Goal: Transaction & Acquisition: Purchase product/service

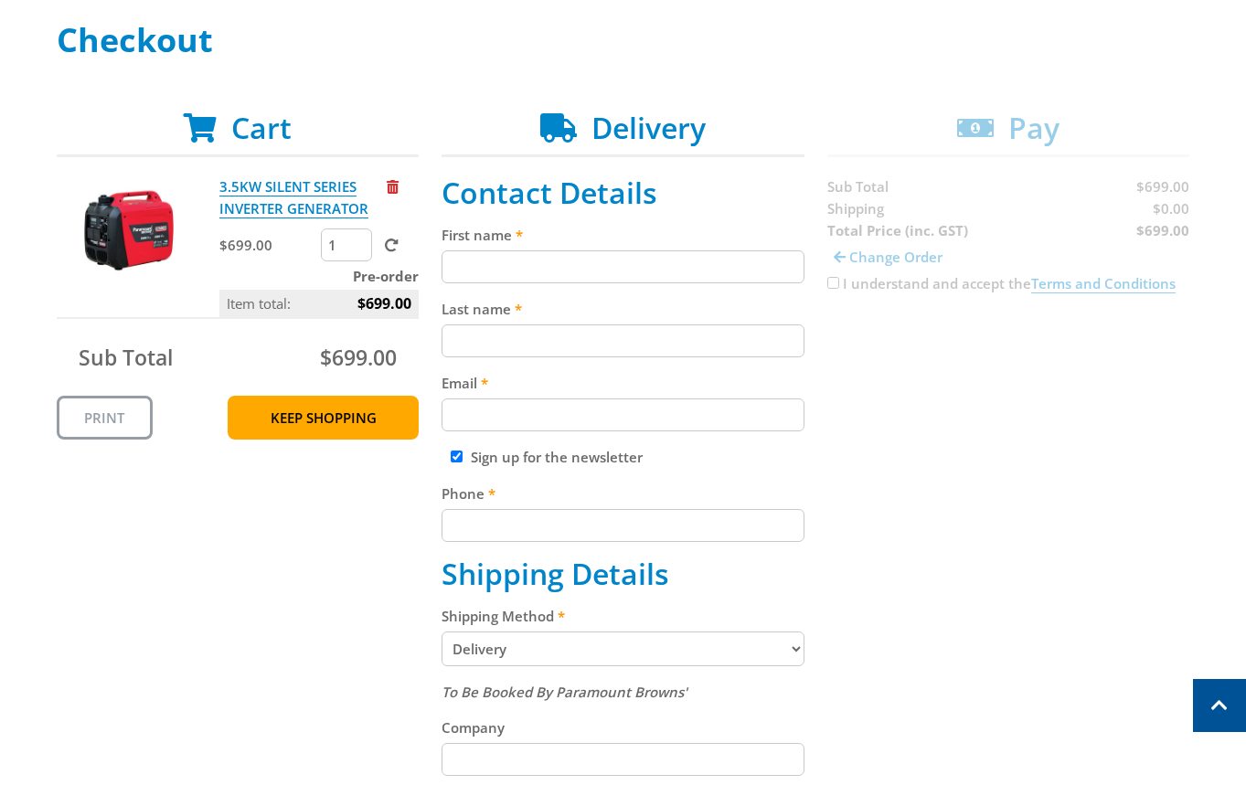
scroll to position [261, 0]
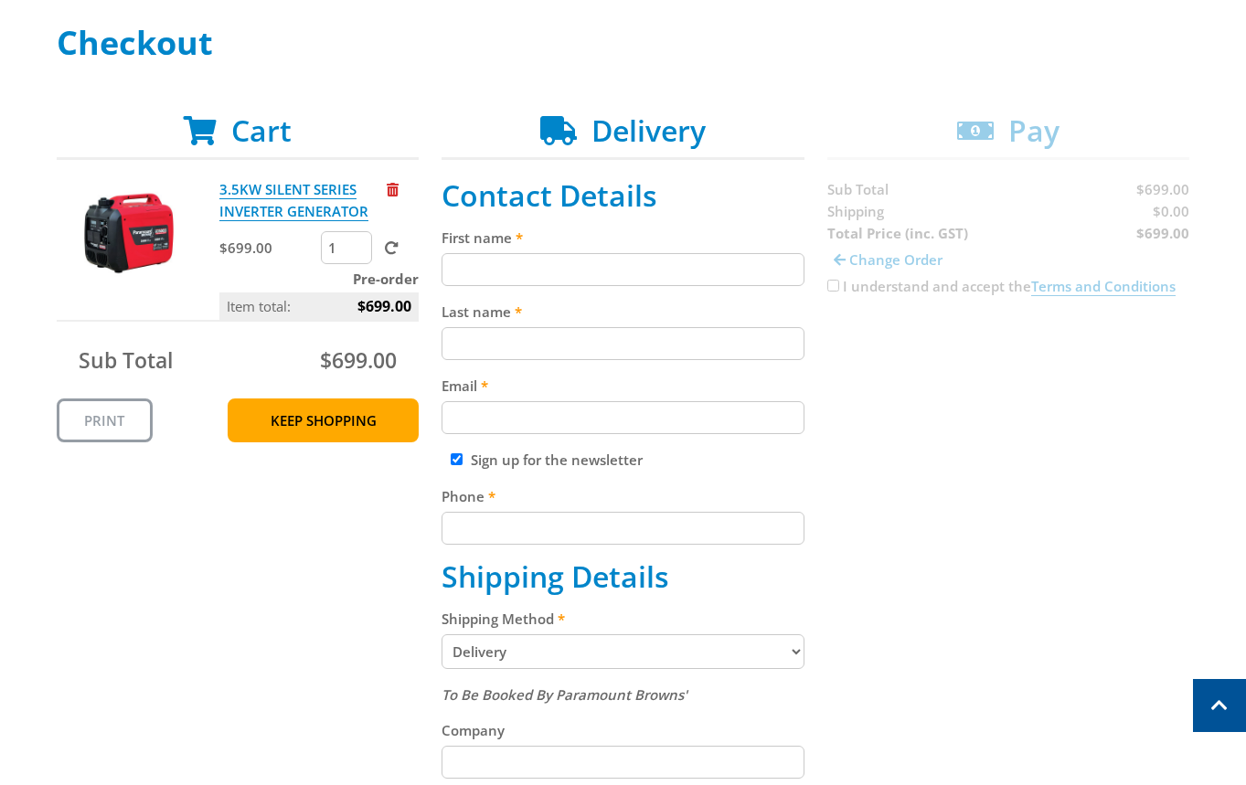
drag, startPoint x: 477, startPoint y: 277, endPoint x: 482, endPoint y: 358, distance: 81.5
click at [478, 283] on input "First name" at bounding box center [622, 269] width 363 height 33
paste input "[PERSON_NAME]"
type input "[PERSON_NAME]"
click at [482, 358] on input "Last name" at bounding box center [622, 343] width 363 height 33
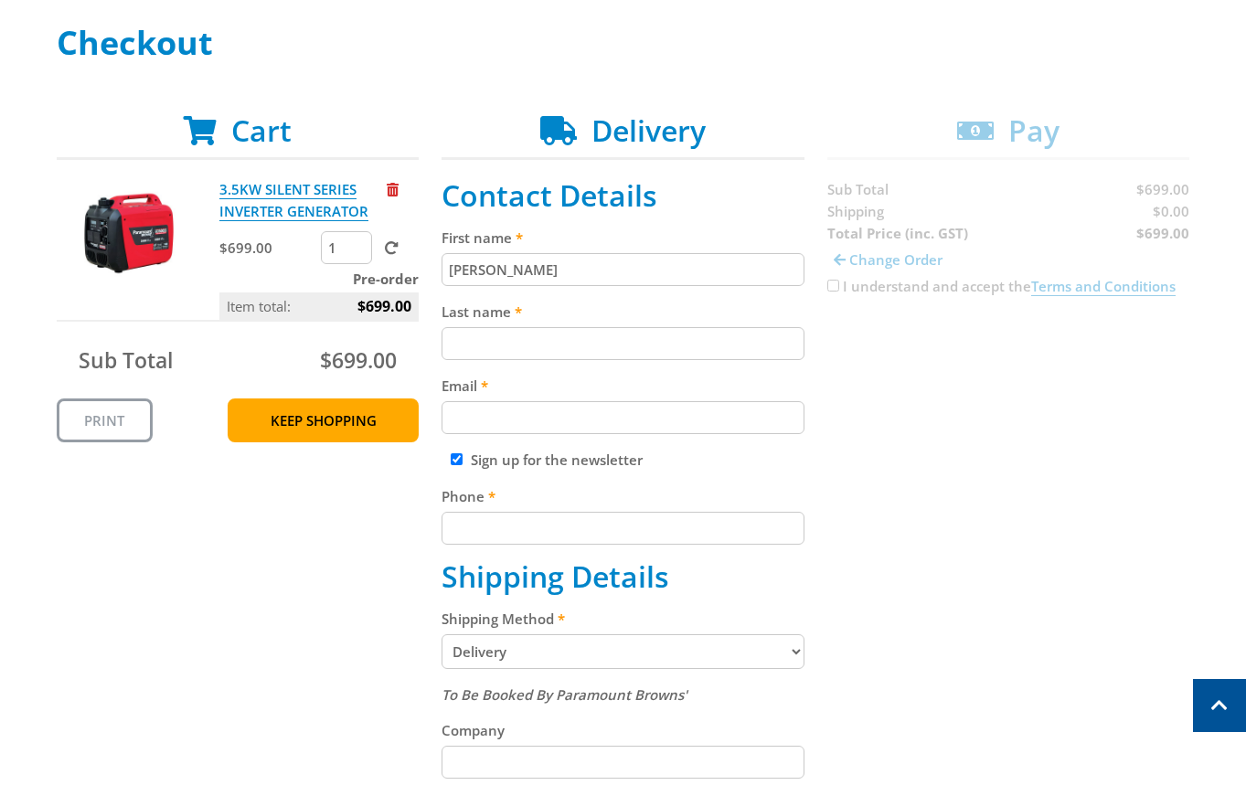
paste input "[PERSON_NAME]"
type input "[PERSON_NAME]"
click at [483, 420] on input "Email" at bounding box center [622, 417] width 363 height 33
click at [471, 421] on input "Email" at bounding box center [622, 417] width 363 height 33
paste input "[EMAIL_ADDRESS][DOMAIN_NAME]"
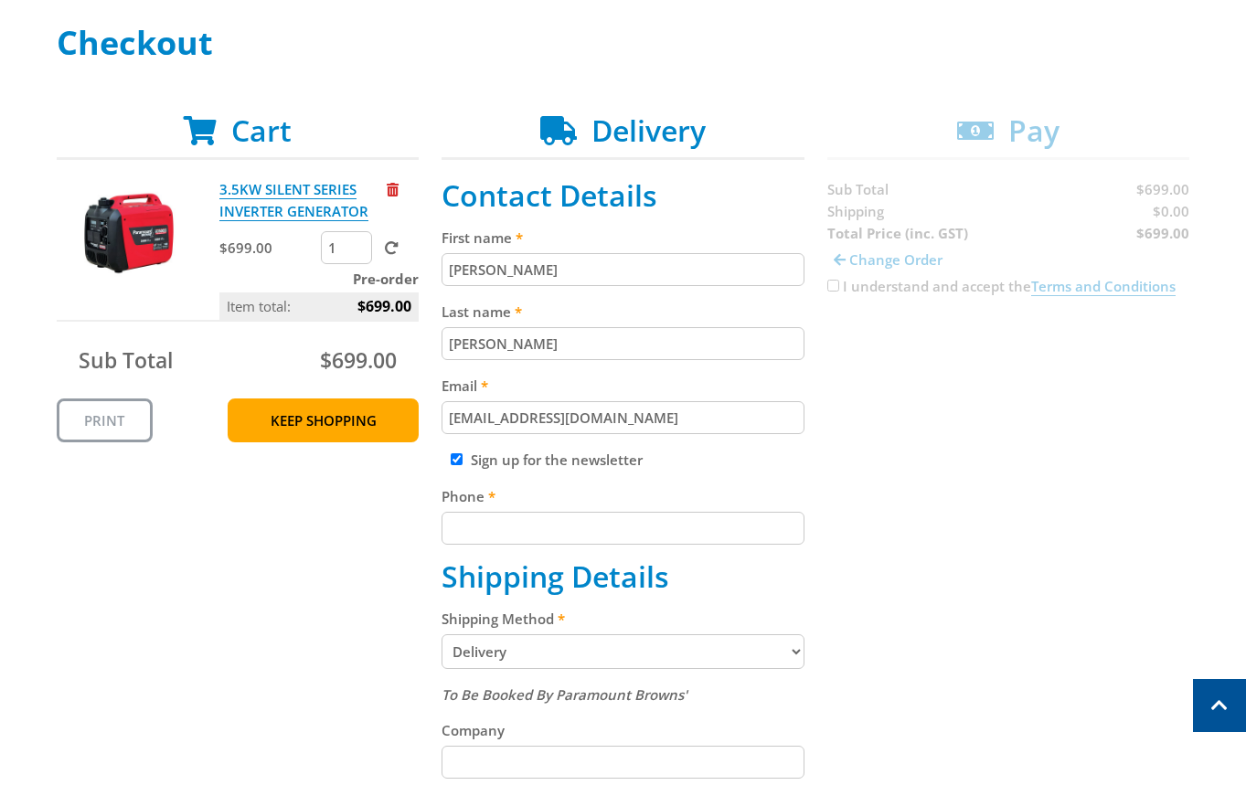
type input "[EMAIL_ADDRESS][DOMAIN_NAME]"
click at [981, 464] on div "Cart 3.5KW SILENT SERIES INVERTER GENERATOR $699.00 1 Pre-order Item total: $69…" at bounding box center [623, 747] width 1133 height 1268
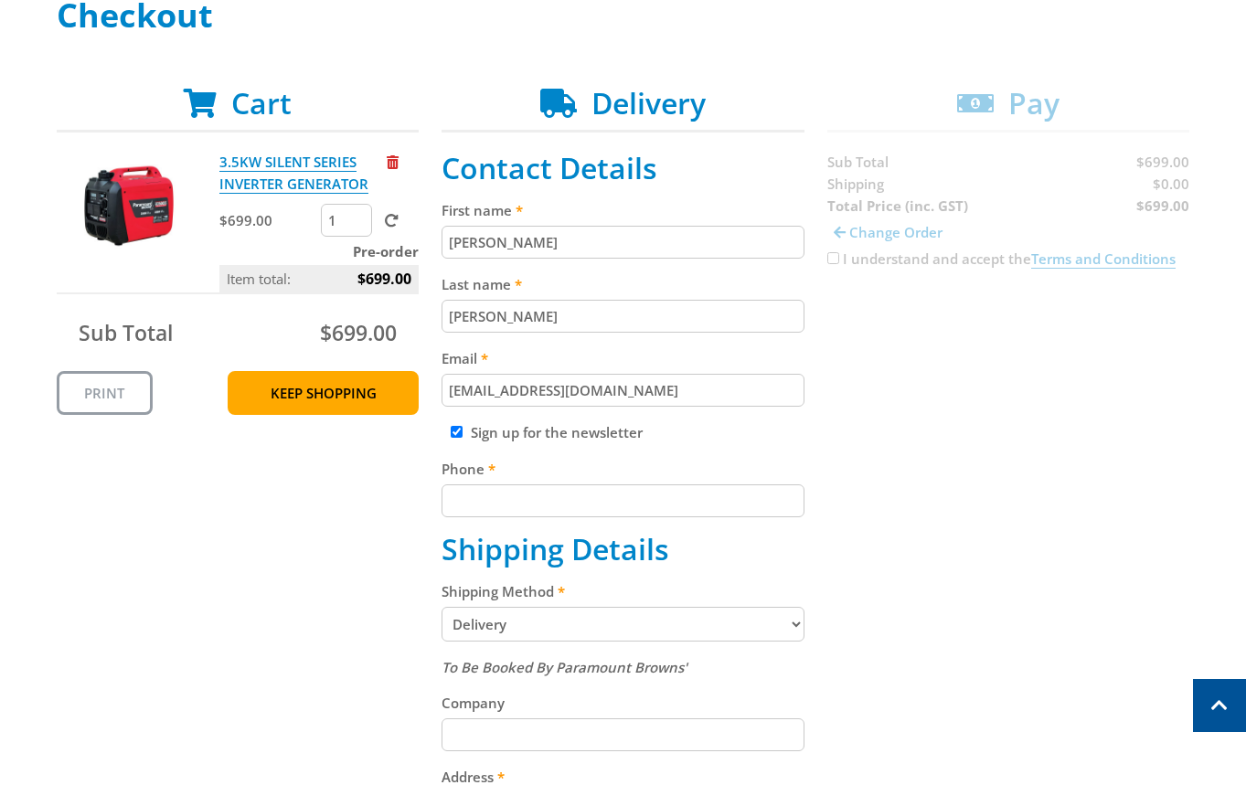
scroll to position [290, 0]
click at [552, 486] on input "Phone" at bounding box center [622, 499] width 363 height 33
type input "0412345678"
click at [921, 451] on div "Cart 3.5KW SILENT SERIES INVERTER GENERATOR $699.00 1 Pre-order Item total: $69…" at bounding box center [623, 719] width 1133 height 1268
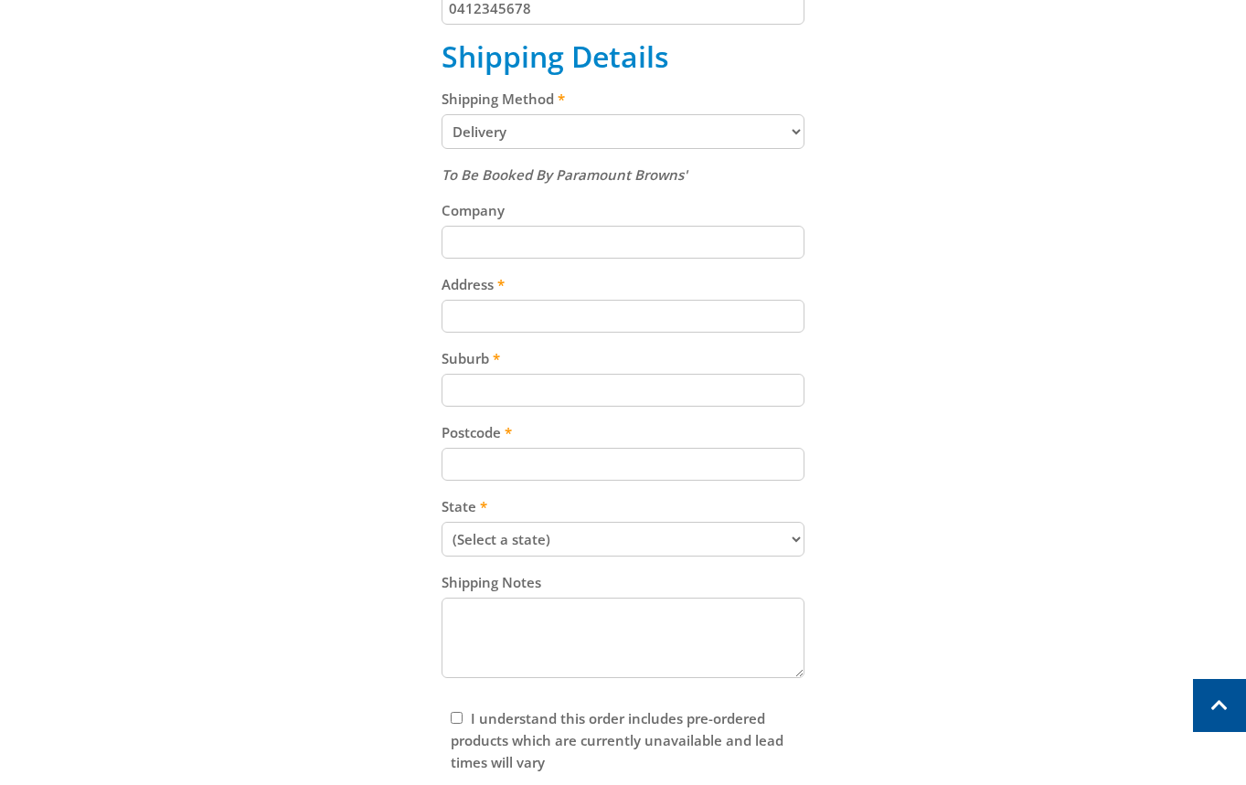
scroll to position [780, 0]
click at [658, 144] on select "Pickup from Gepps Cross Delivery" at bounding box center [622, 132] width 363 height 35
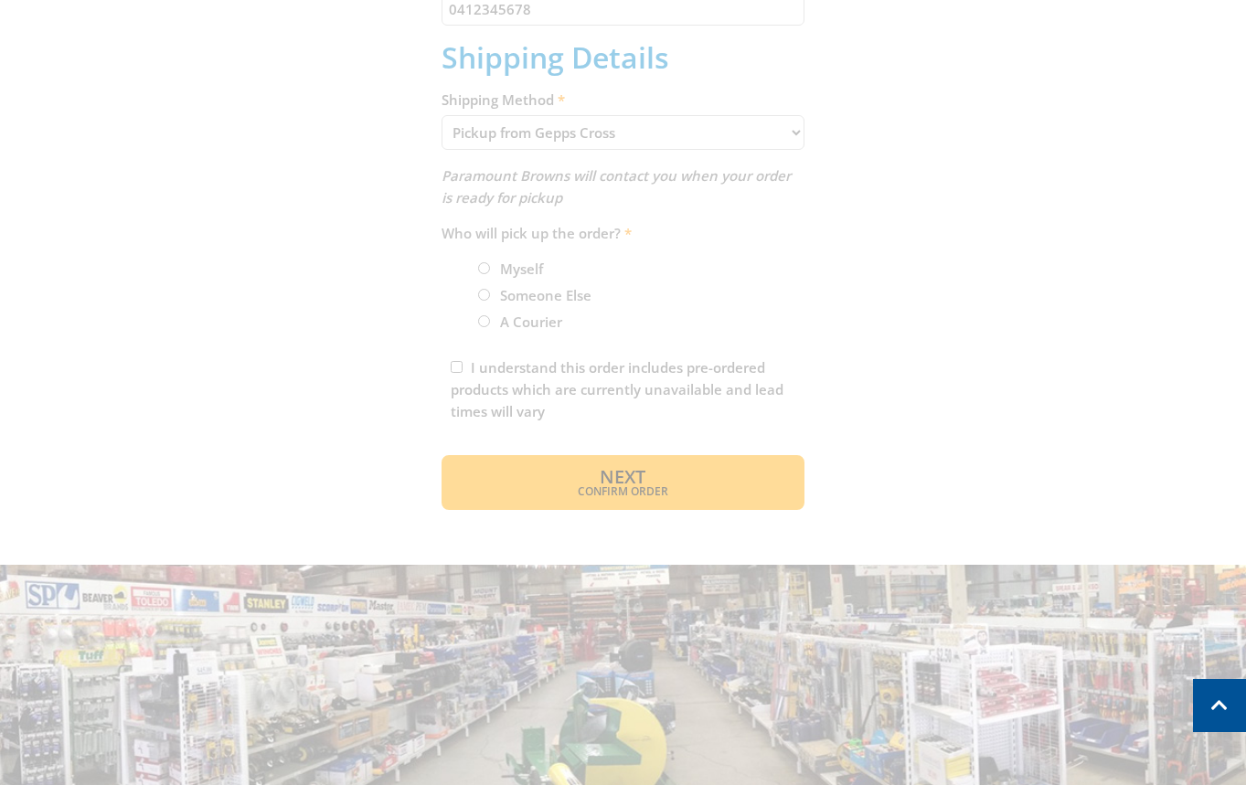
click at [963, 359] on div "Cart 3.5KW SILENT SERIES INVERTER GENERATOR $699.00 1 Pre-order Item total: $69…" at bounding box center [623, 52] width 1133 height 916
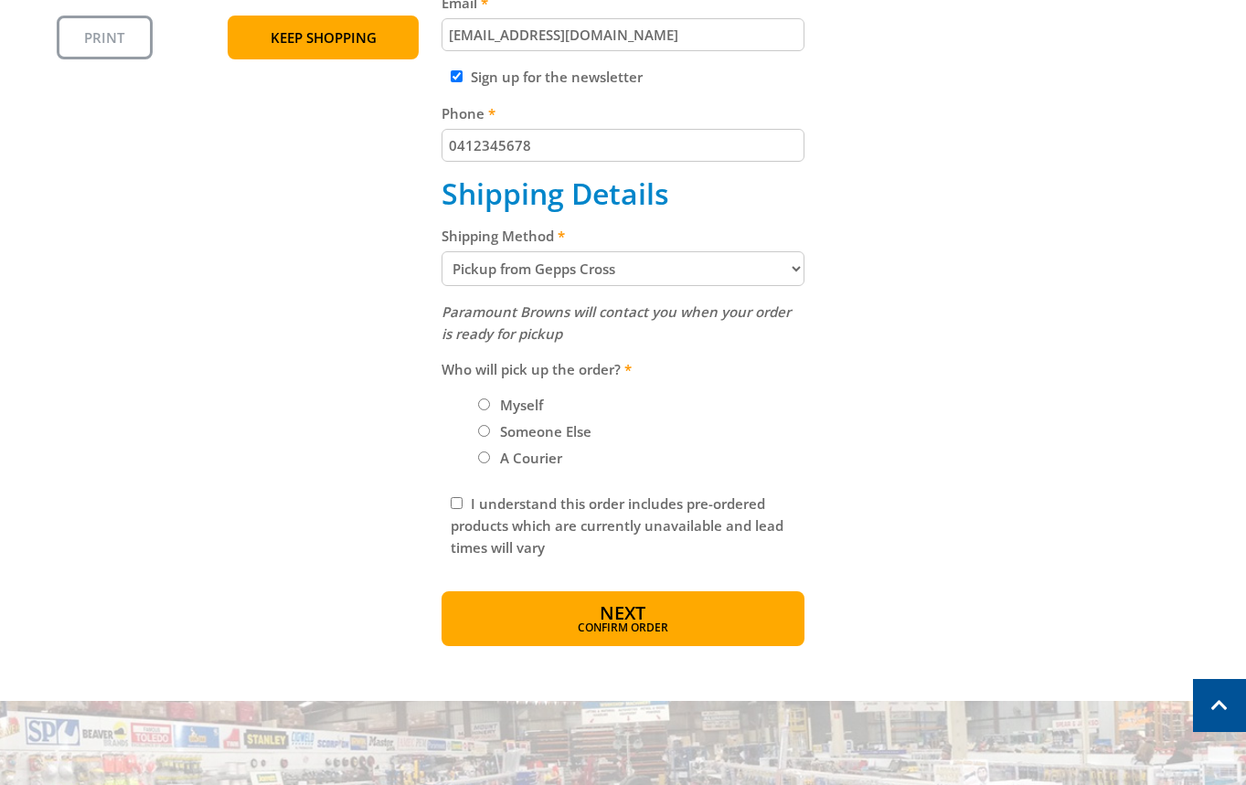
scroll to position [643, 0]
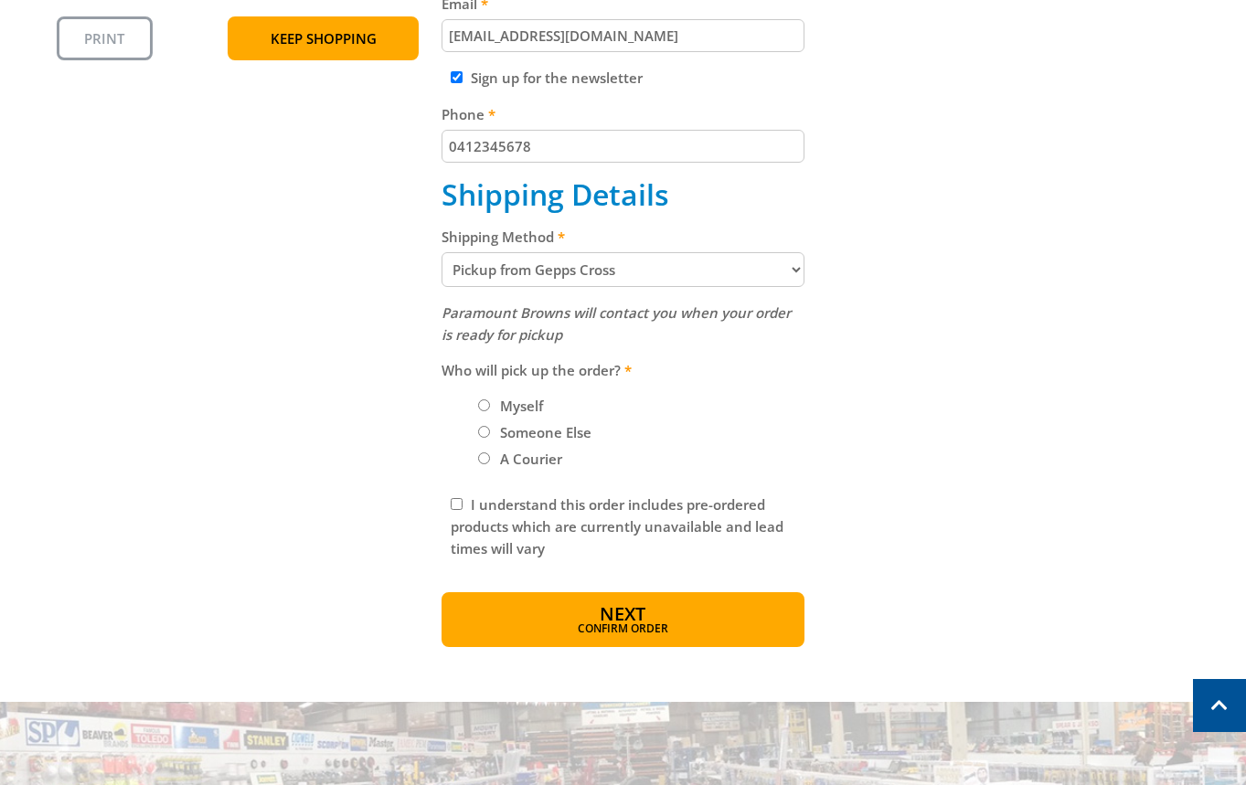
click at [704, 268] on select "Pickup from Gepps Cross Delivery" at bounding box center [622, 269] width 363 height 35
select select "Delivery"
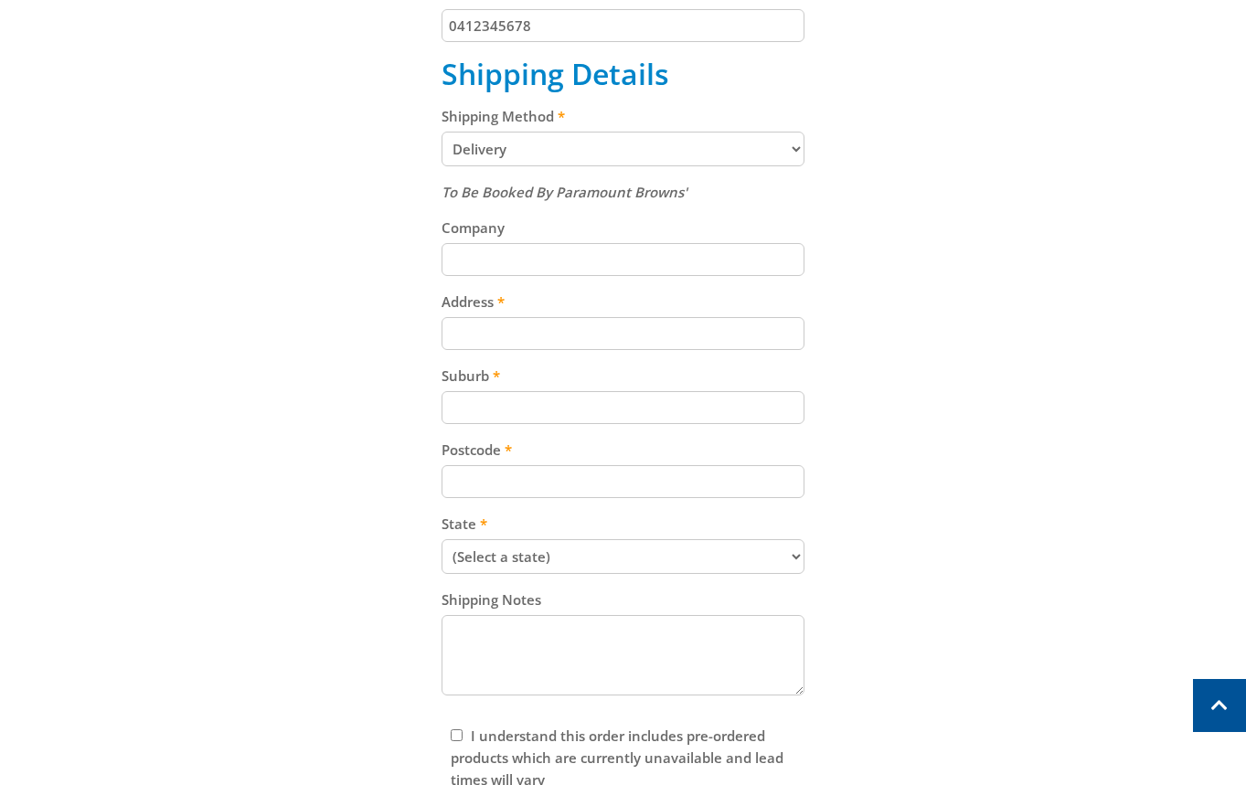
scroll to position [753, 0]
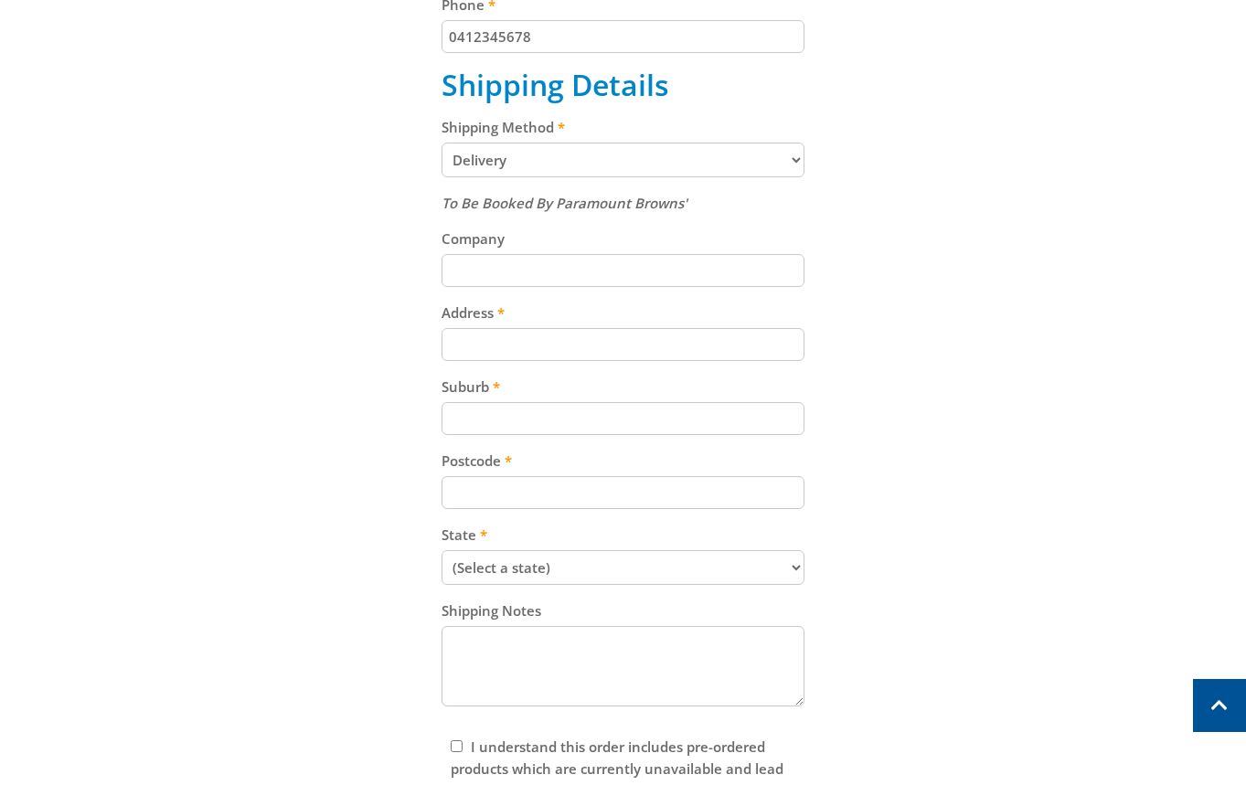
drag, startPoint x: 467, startPoint y: 354, endPoint x: 725, endPoint y: 364, distance: 257.9
click at [471, 354] on input "Address" at bounding box center [622, 344] width 363 height 33
paste input "[STREET_ADDRESS]"
type input "[STREET_ADDRESS]"
click at [920, 388] on div "Cart 3.5KW SILENT SERIES INVERTER GENERATOR $699.00 1 Pre-order Item total: $69…" at bounding box center [623, 256] width 1133 height 1268
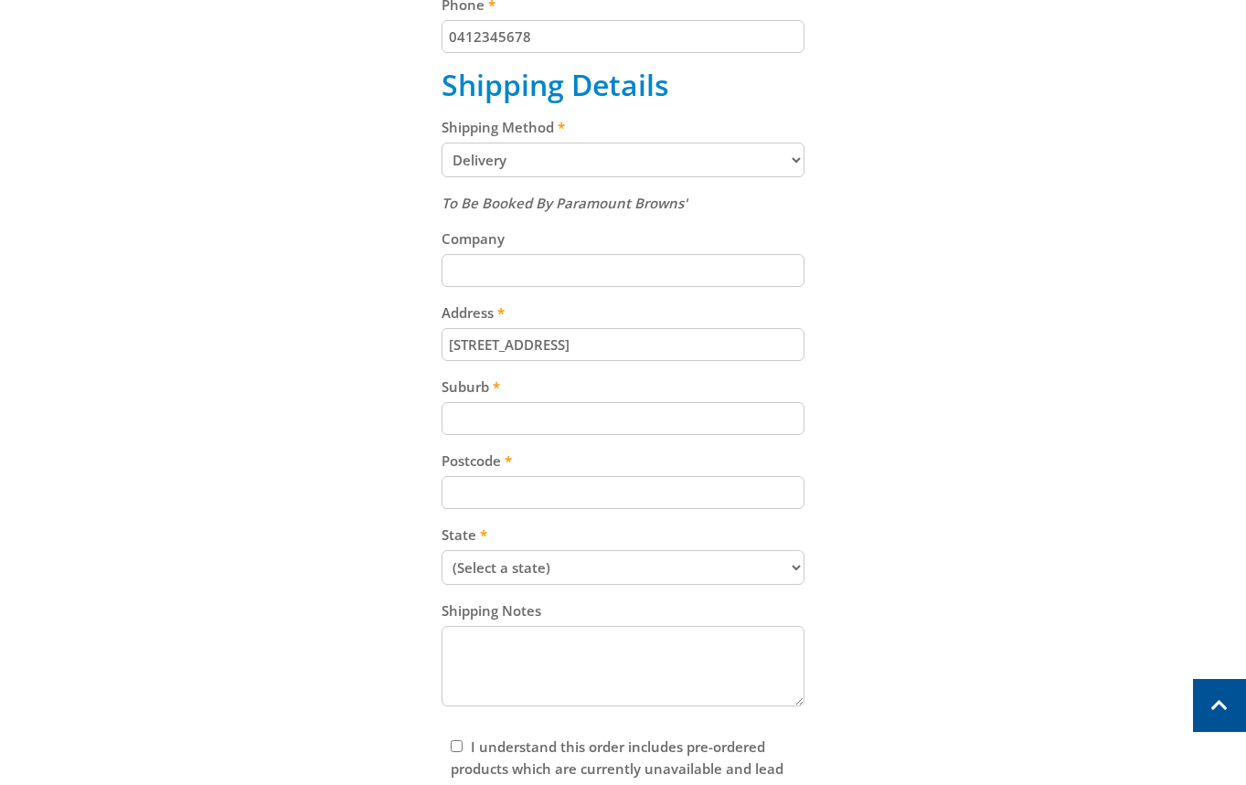
click at [531, 490] on input "Postcode" at bounding box center [622, 492] width 363 height 33
paste input "5094"
type input "5094"
click at [965, 492] on div "Cart 3.5KW SILENT SERIES INVERTER GENERATOR $699.00 1 Pre-order Item total: $69…" at bounding box center [623, 256] width 1133 height 1268
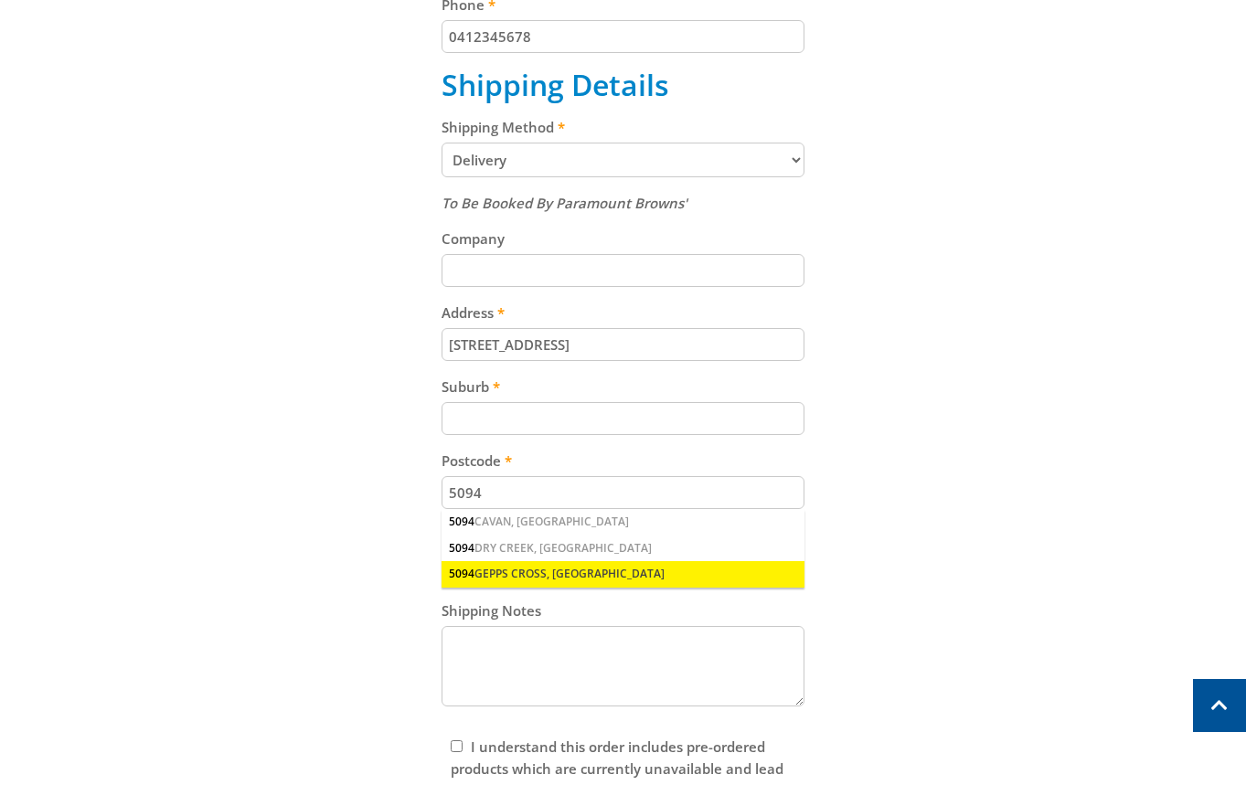
click at [522, 570] on div "5094 GEPPS CROSS, SA" at bounding box center [622, 574] width 363 height 26
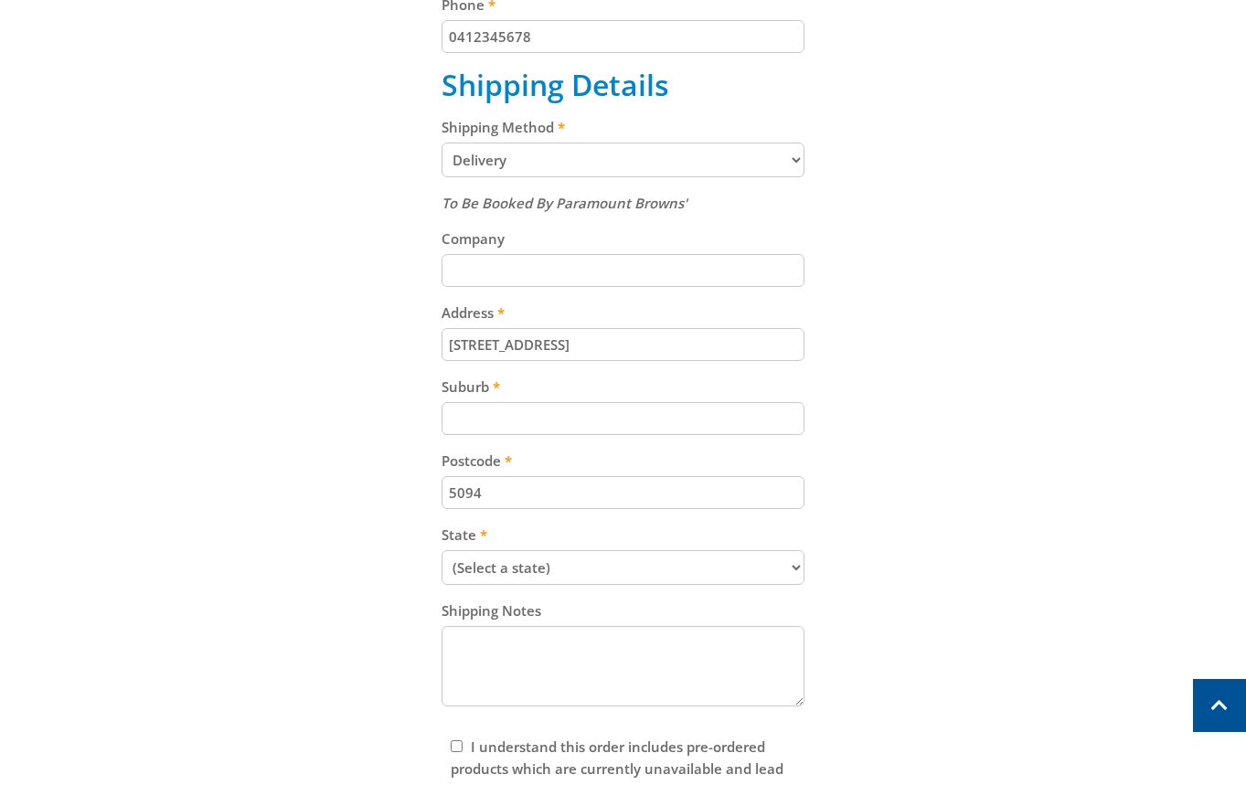
click at [559, 422] on input "Suburb" at bounding box center [622, 418] width 363 height 33
click at [692, 421] on input "Suburb" at bounding box center [622, 418] width 363 height 33
paste input "Gepps Cross"
type input "Gepps Cross"
click at [928, 444] on div "Cart 3.5KW SILENT SERIES INVERTER GENERATOR $699.00 1 Pre-order Item total: $69…" at bounding box center [623, 256] width 1133 height 1268
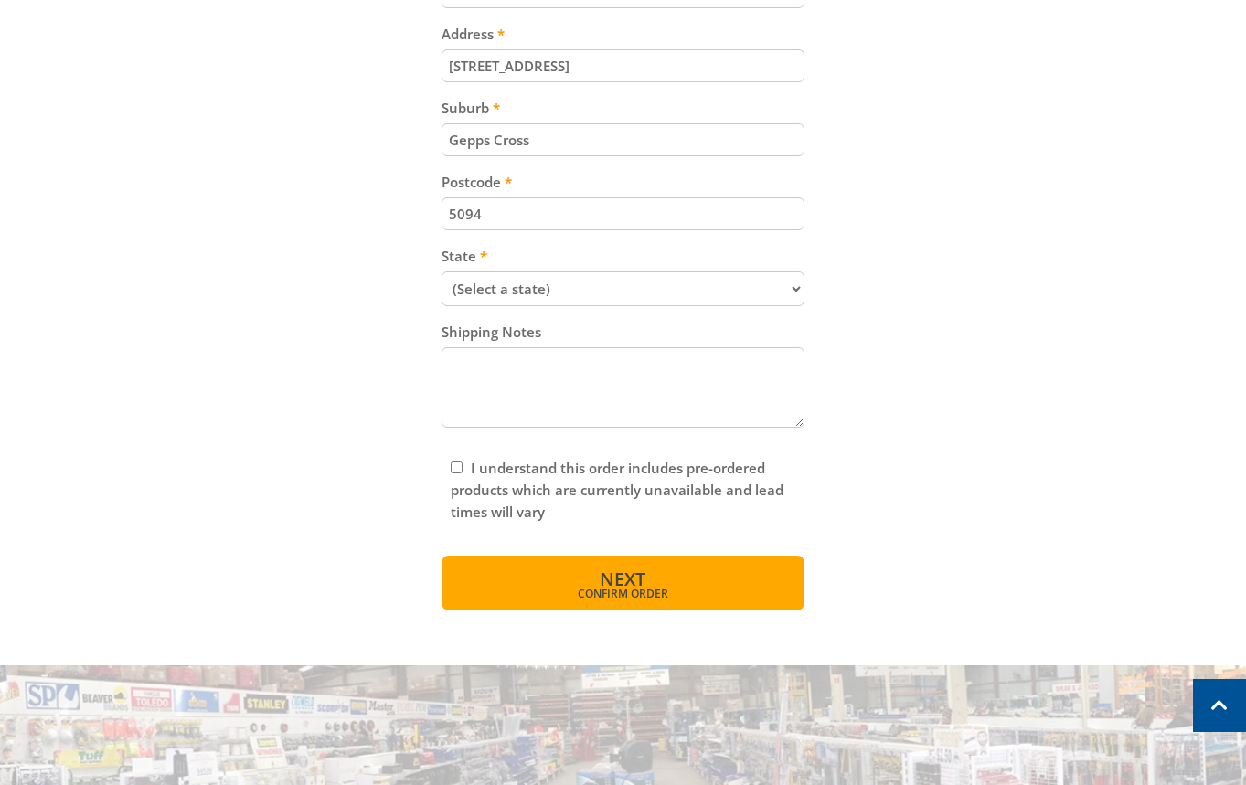
scroll to position [1064, 0]
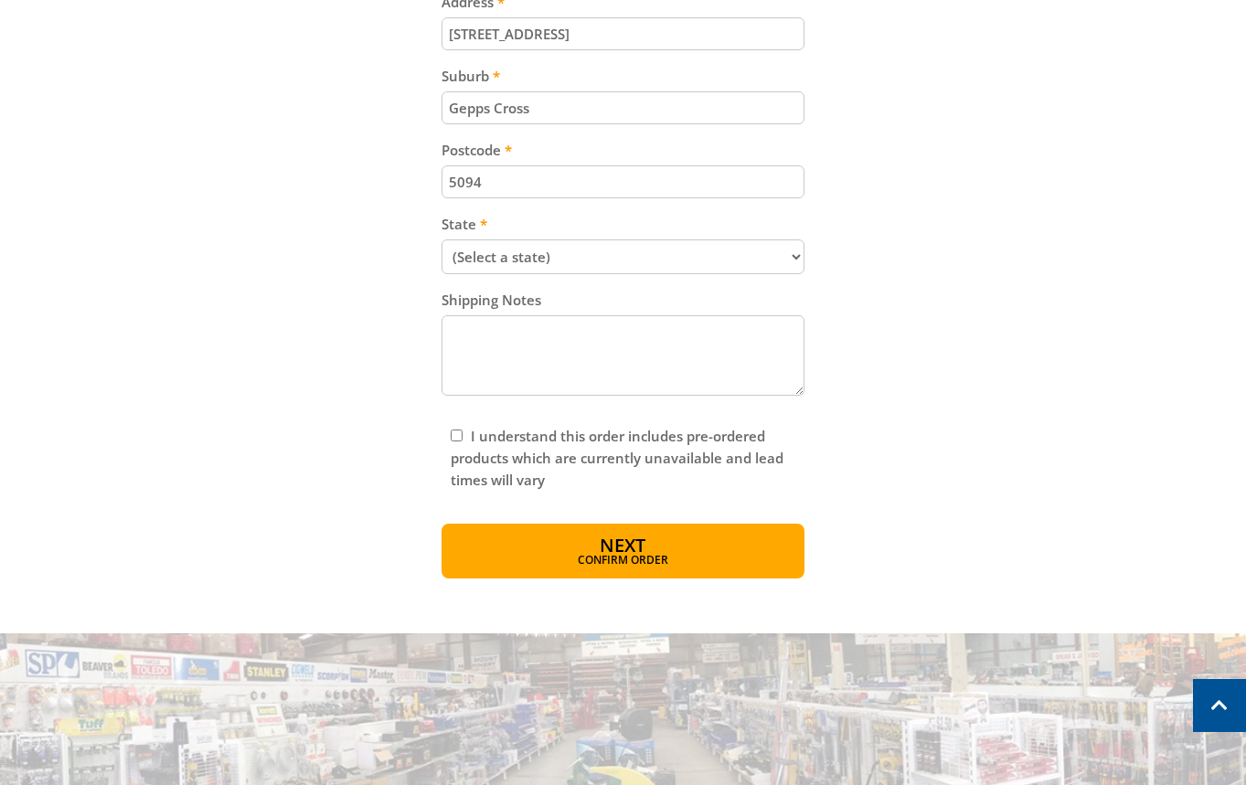
click at [455, 433] on input "I understand this order includes pre-ordered products which are currently unava…" at bounding box center [457, 436] width 12 height 12
checkbox input "true"
click at [648, 557] on span "Confirm order" at bounding box center [623, 562] width 284 height 11
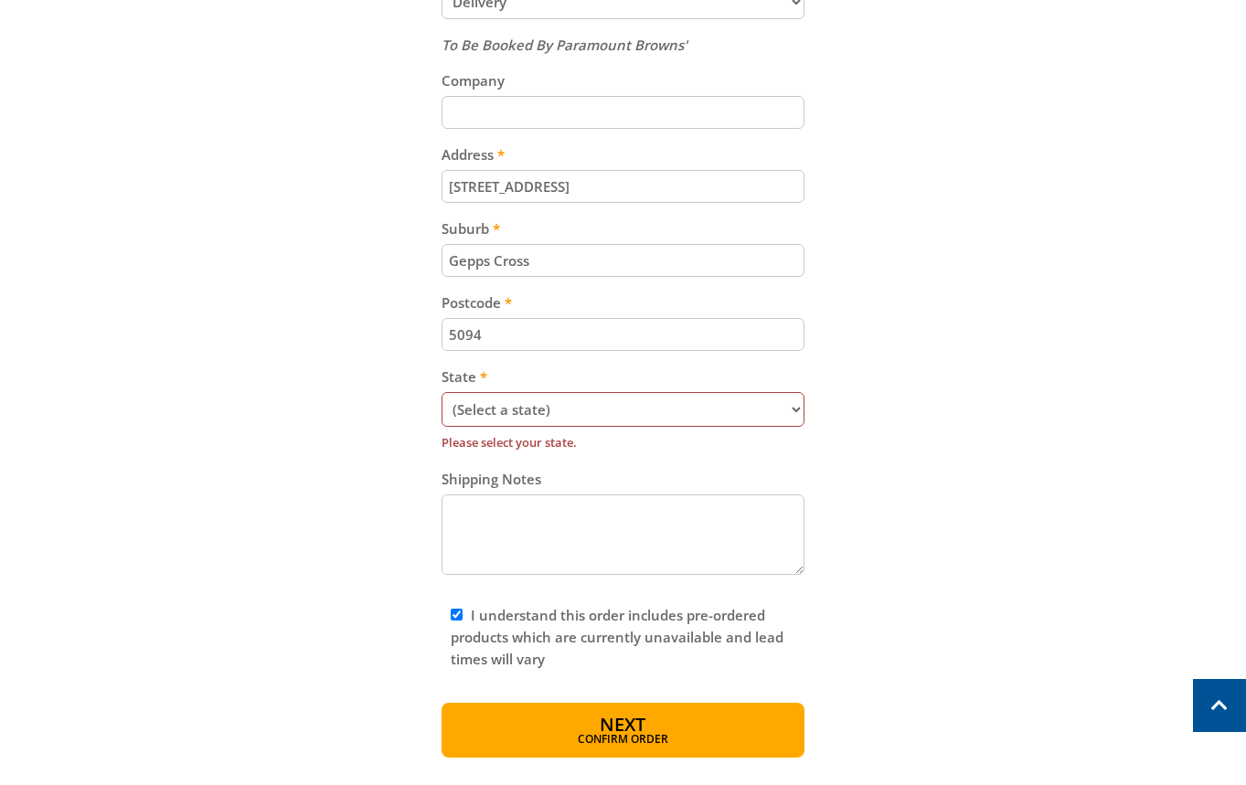
scroll to position [1106, 0]
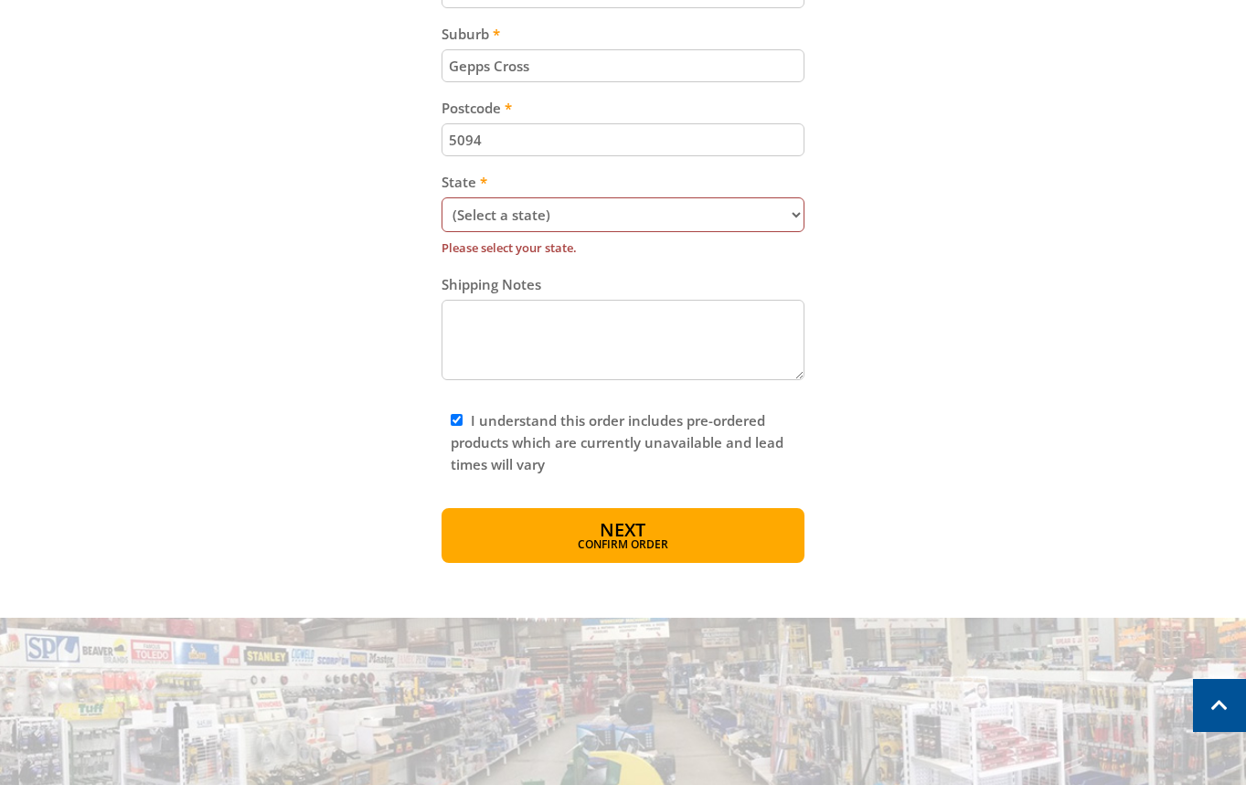
click at [541, 219] on select "(Select a state) South Australia Victoria New South Wales Queensland Western Au…" at bounding box center [622, 214] width 363 height 35
select select "SA"
click at [441, 197] on select "(Select a state) South Australia Victoria New South Wales Queensland Western Au…" at bounding box center [622, 214] width 363 height 35
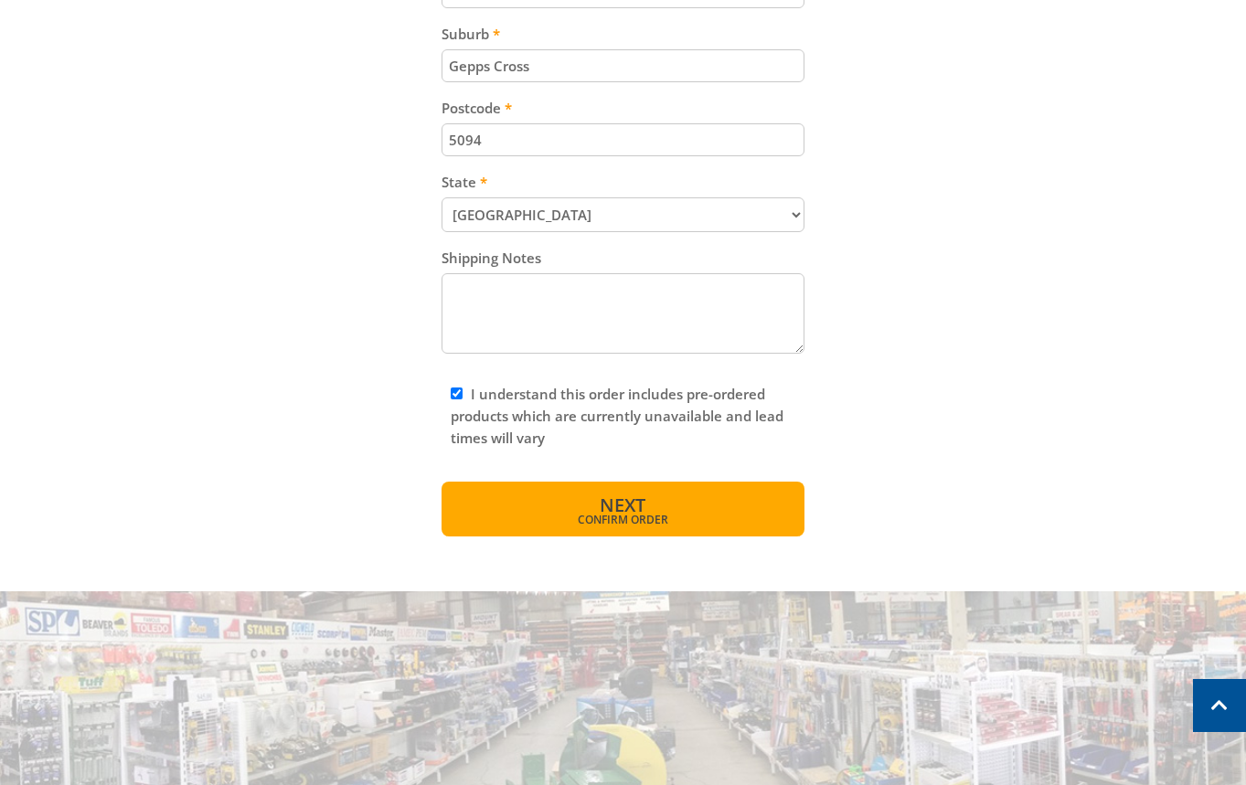
click at [711, 531] on button "Next Confirm order" at bounding box center [622, 509] width 363 height 55
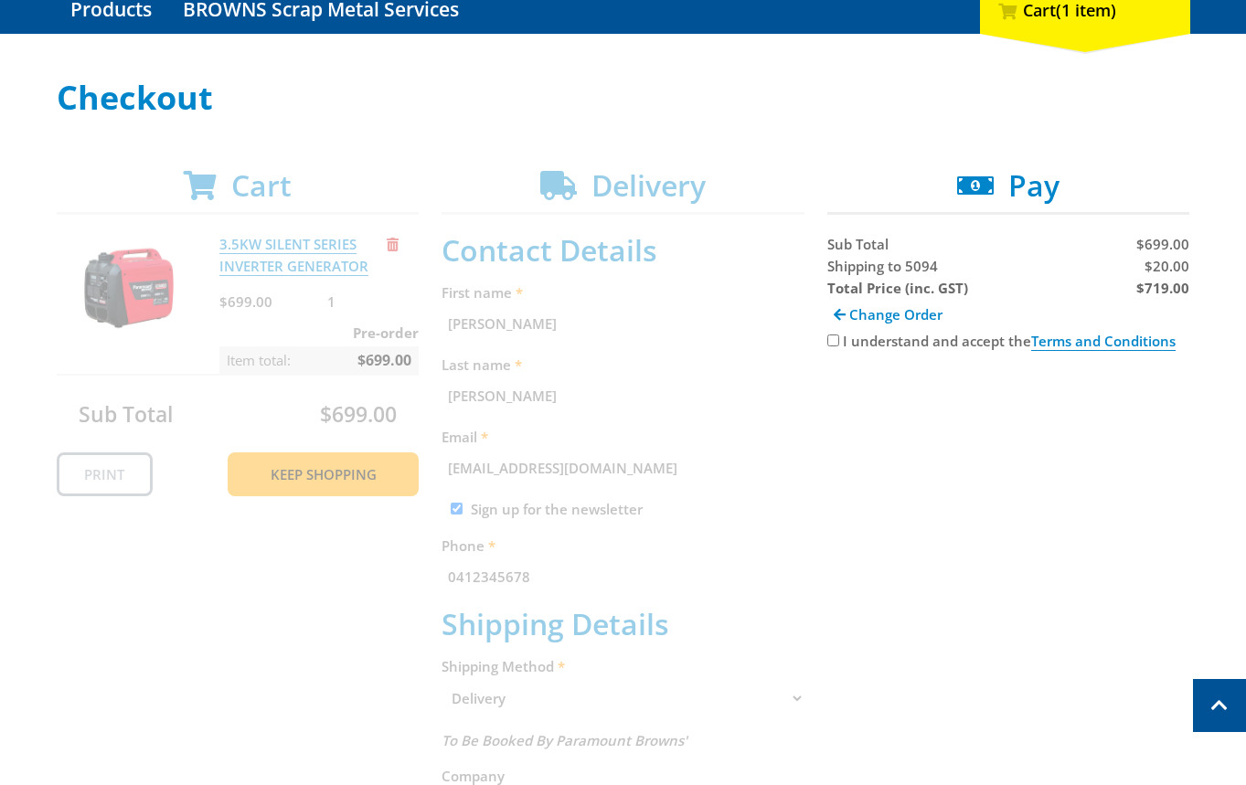
scroll to position [205, 0]
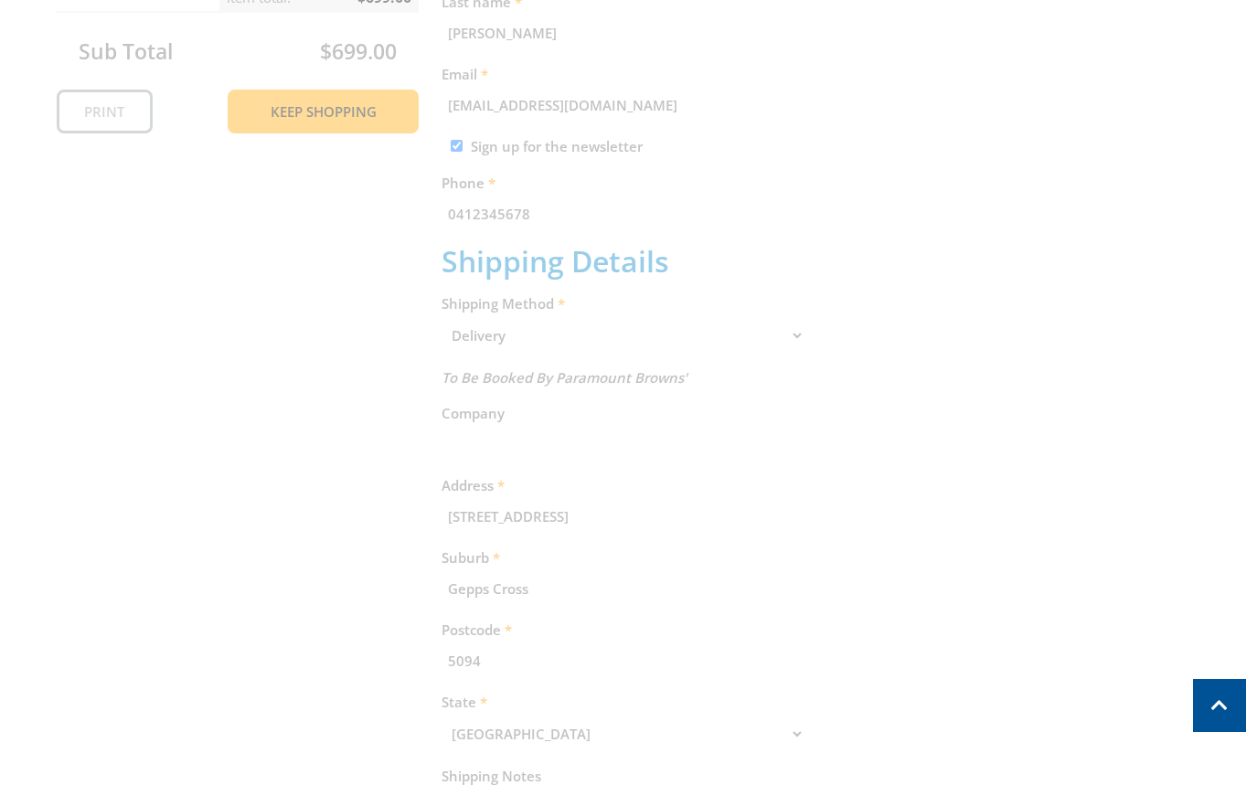
click at [815, 526] on div "Cart 3.5KW SILENT SERIES INVERTER GENERATOR $699.00 1 Pre-order Item total: $69…" at bounding box center [623, 428] width 1133 height 1247
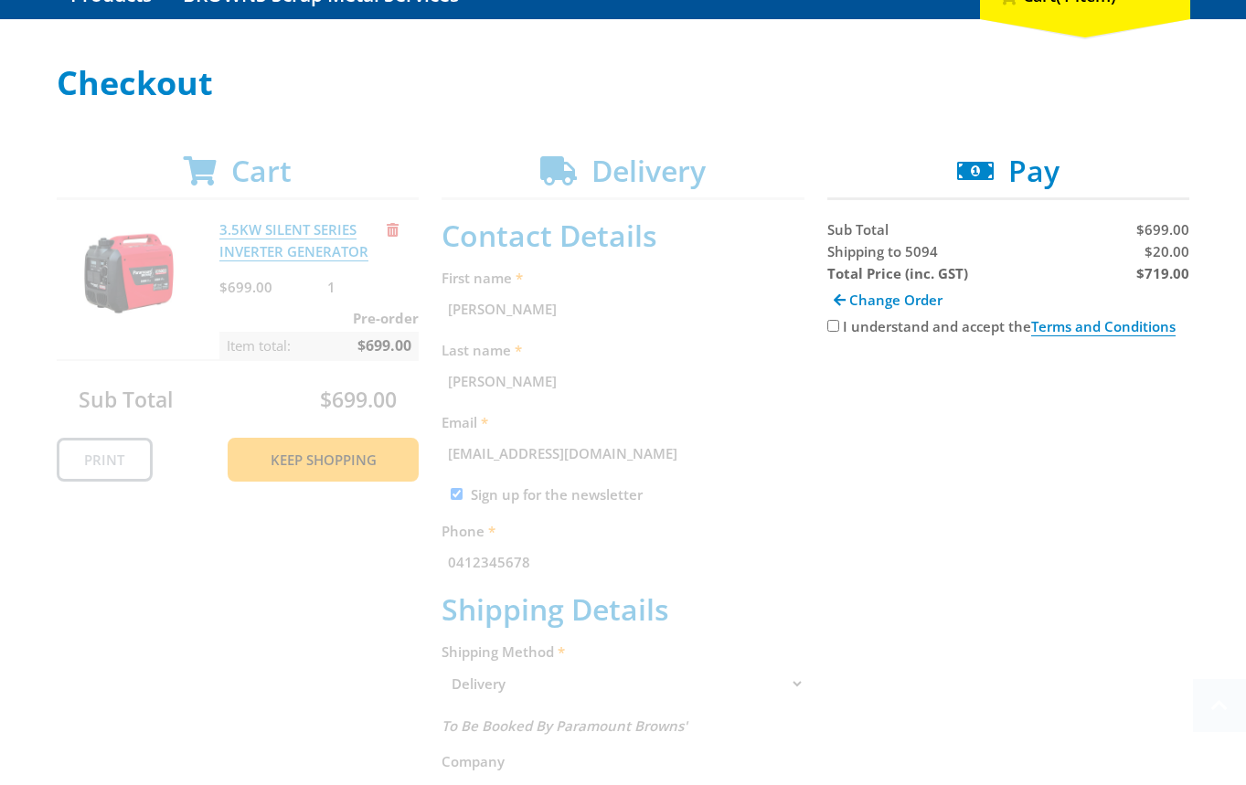
scroll to position [341, 0]
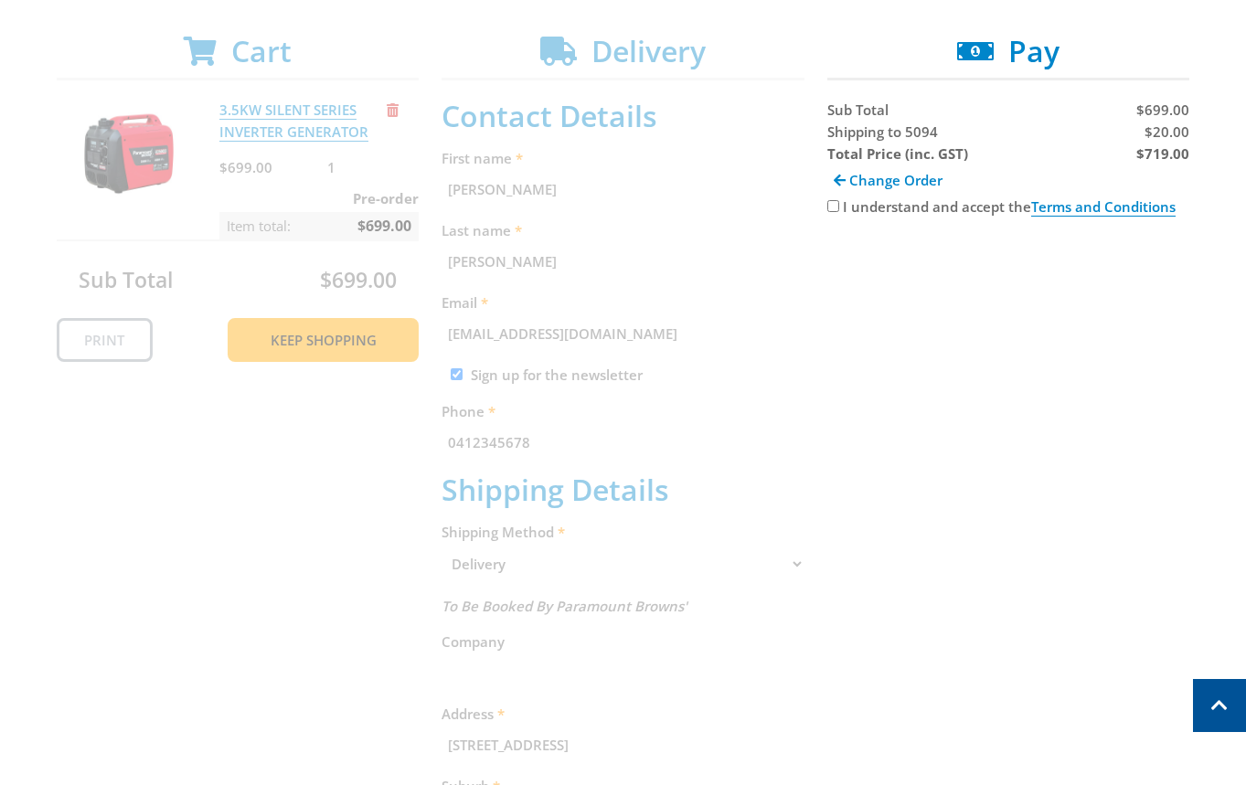
click at [1092, 581] on div "Cart 3.5KW SILENT SERIES INVERTER GENERATOR $699.00 1 Pre-order Item total: $69…" at bounding box center [623, 657] width 1133 height 1247
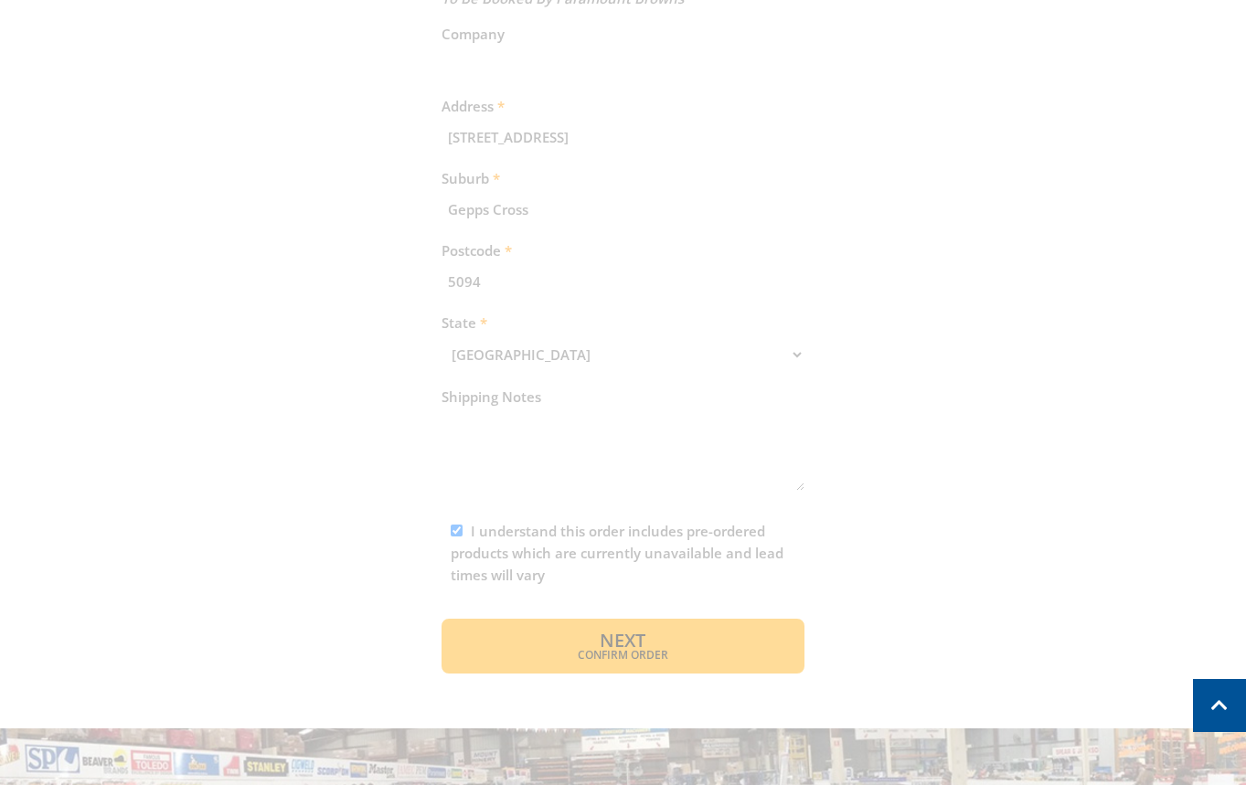
scroll to position [987, 0]
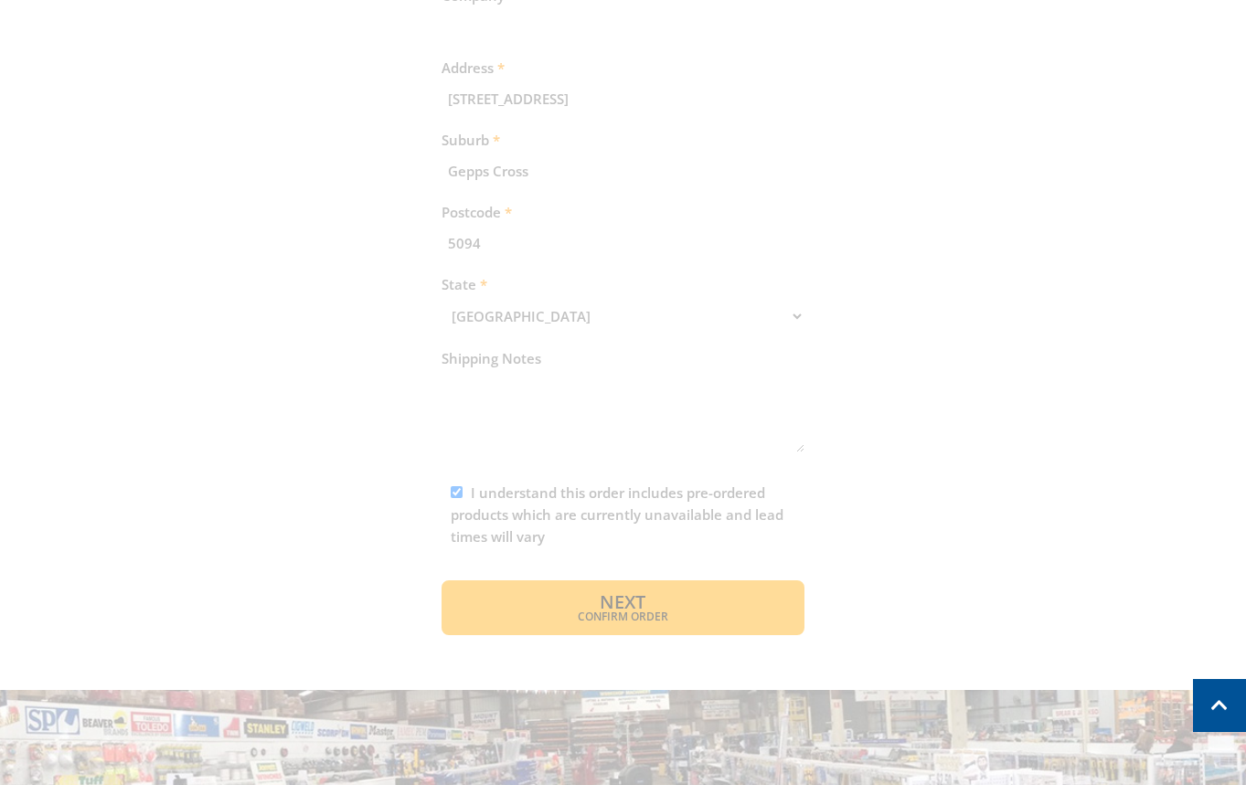
click at [813, 576] on div "Cart 3.5KW SILENT SERIES INVERTER GENERATOR $699.00 1 Pre-order Item total: $69…" at bounding box center [623, 11] width 1133 height 1247
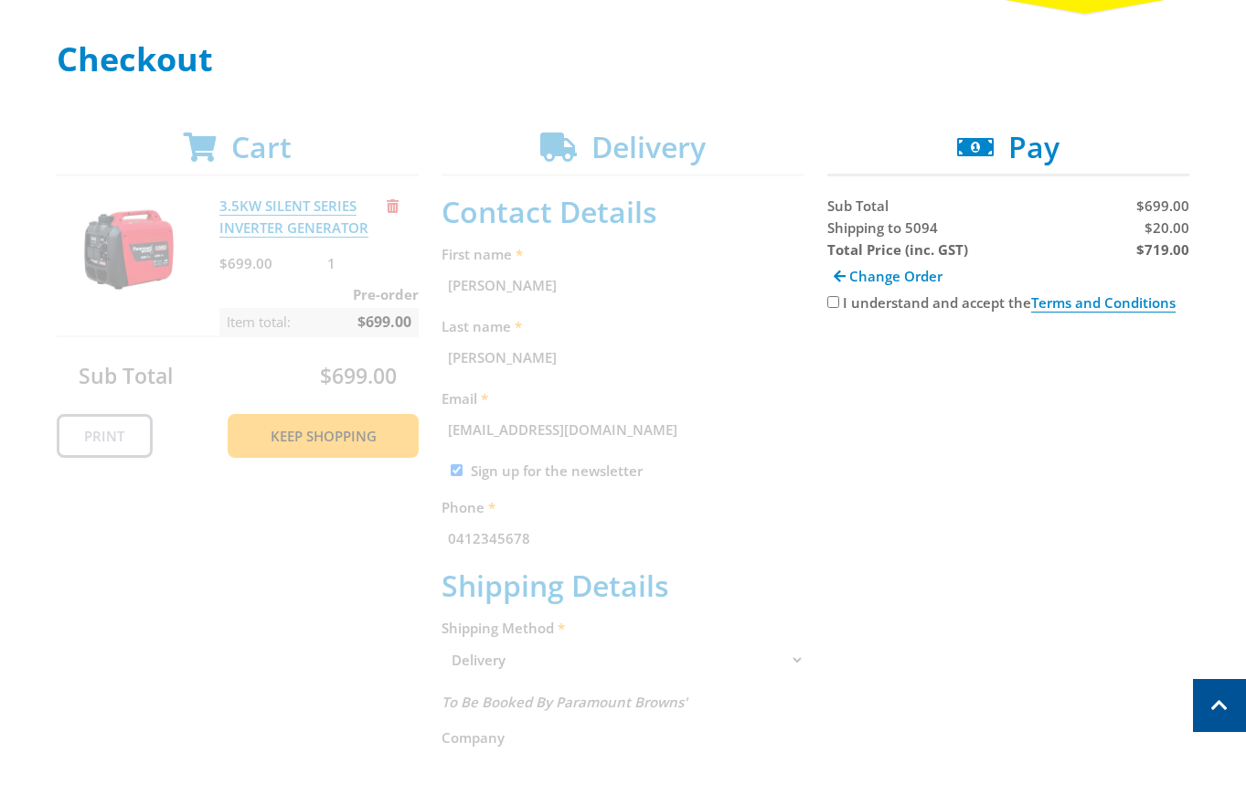
scroll to position [0, 0]
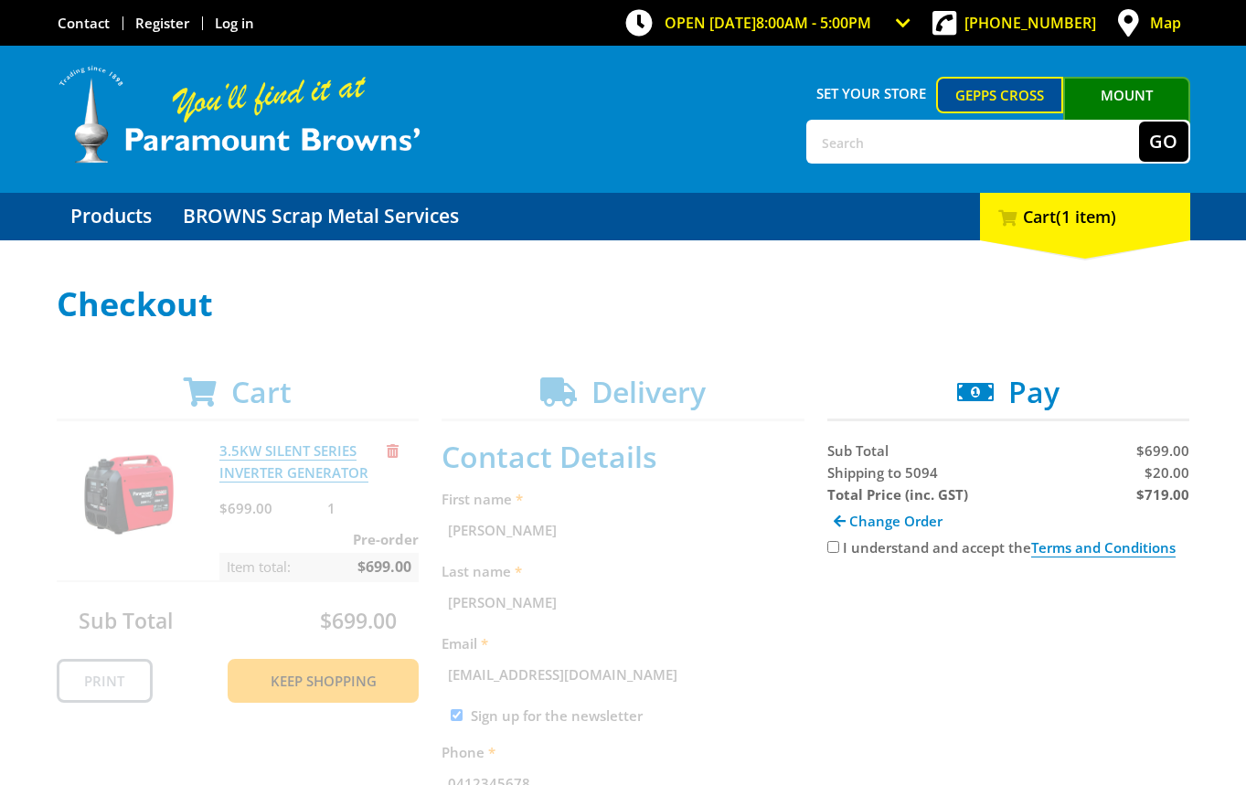
click at [835, 548] on input "I understand and accept the Terms and Conditions" at bounding box center [833, 547] width 12 height 12
checkbox input "true"
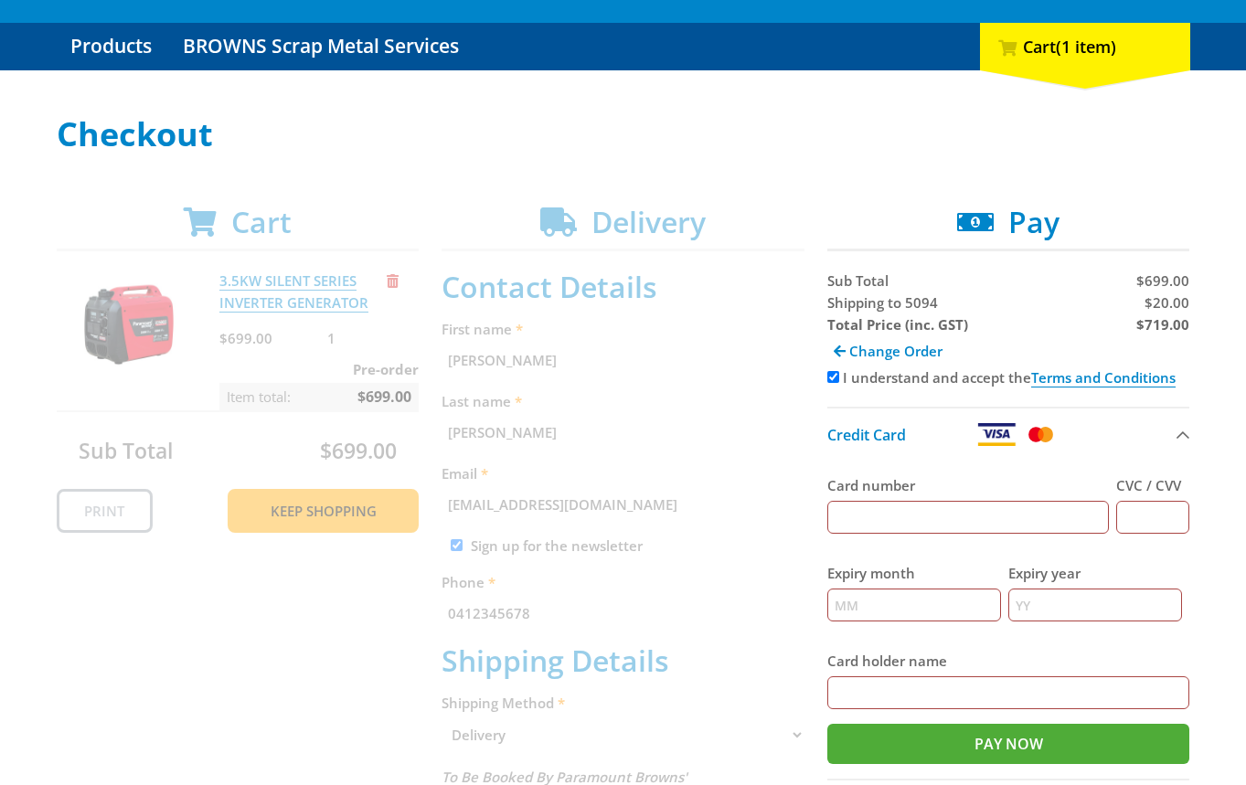
scroll to position [386, 0]
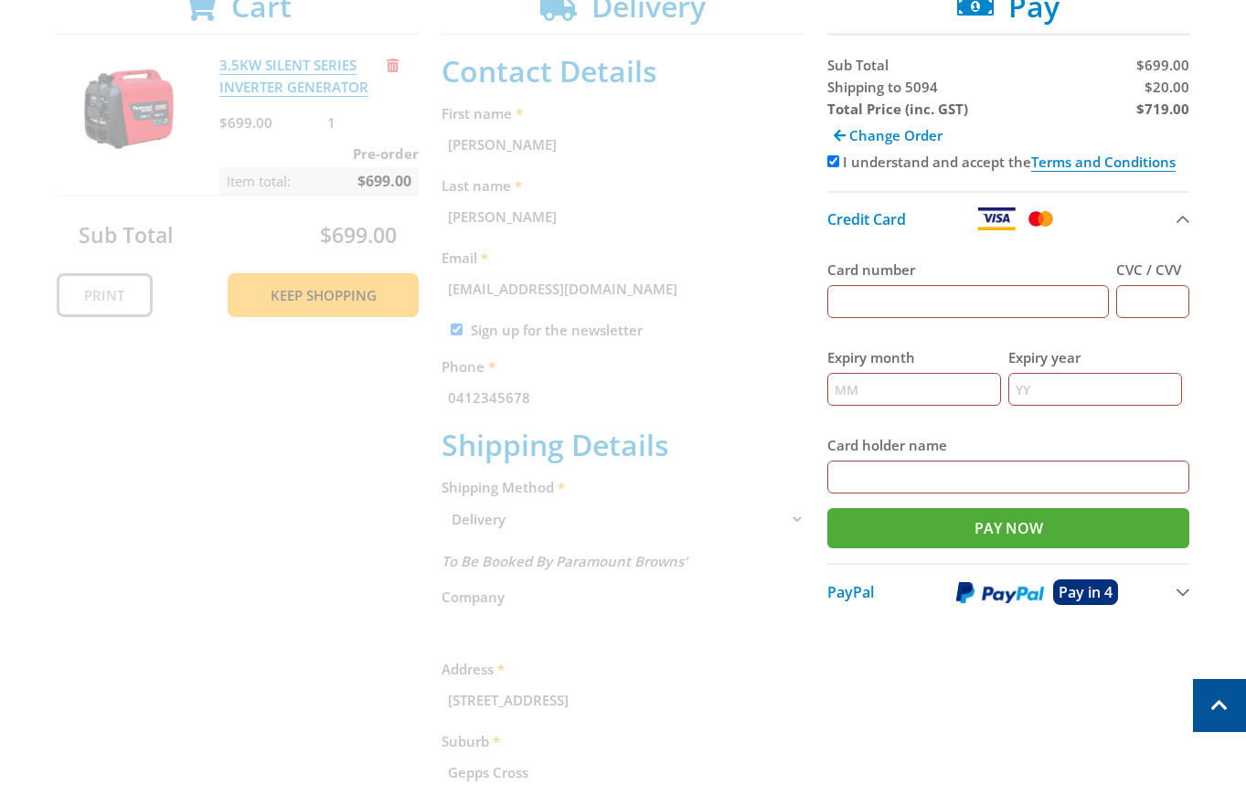
click at [962, 298] on input "Card number" at bounding box center [968, 301] width 282 height 33
type input "[CREDIT_CARD_NUMBER]"
type input "123"
type input "12"
type input "2025"
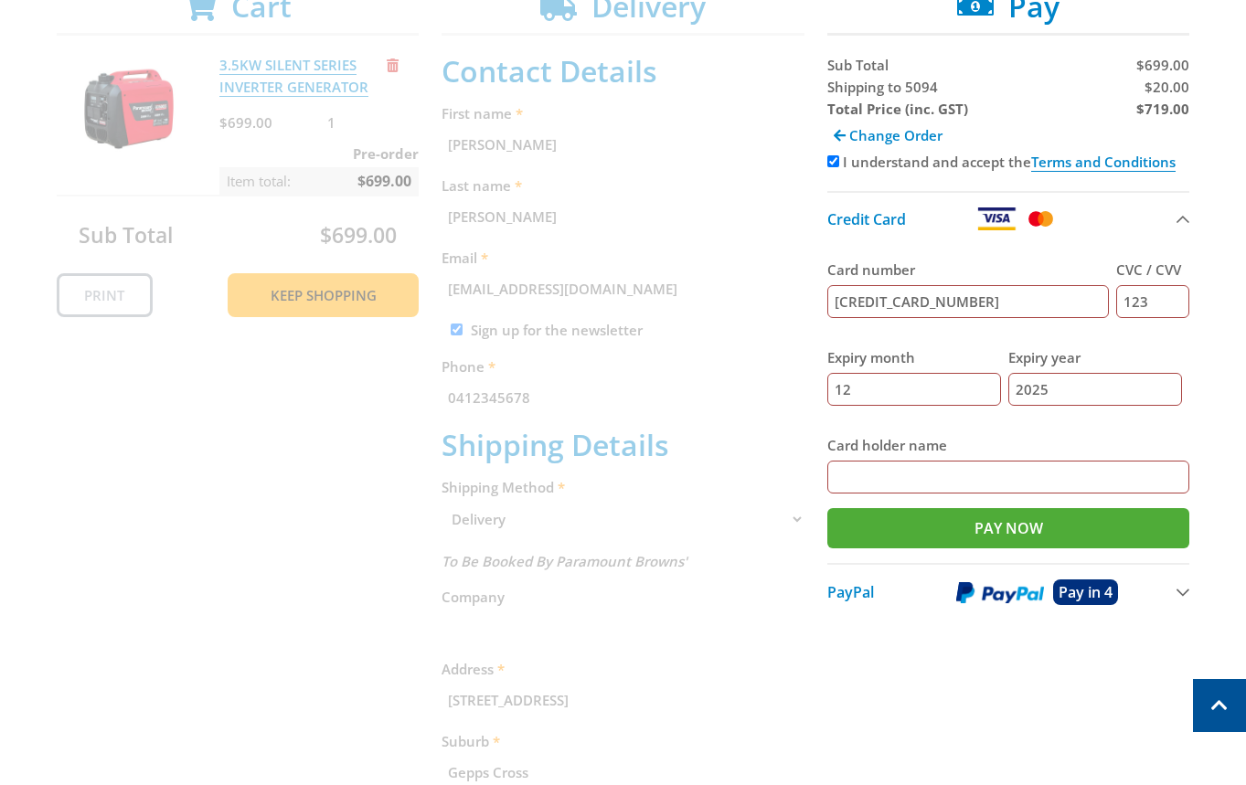
click at [1225, 439] on div "Select your Delivery Method Personal Pick up Available in 5 days Courier Pick u…" at bounding box center [623, 568] width 1246 height 1336
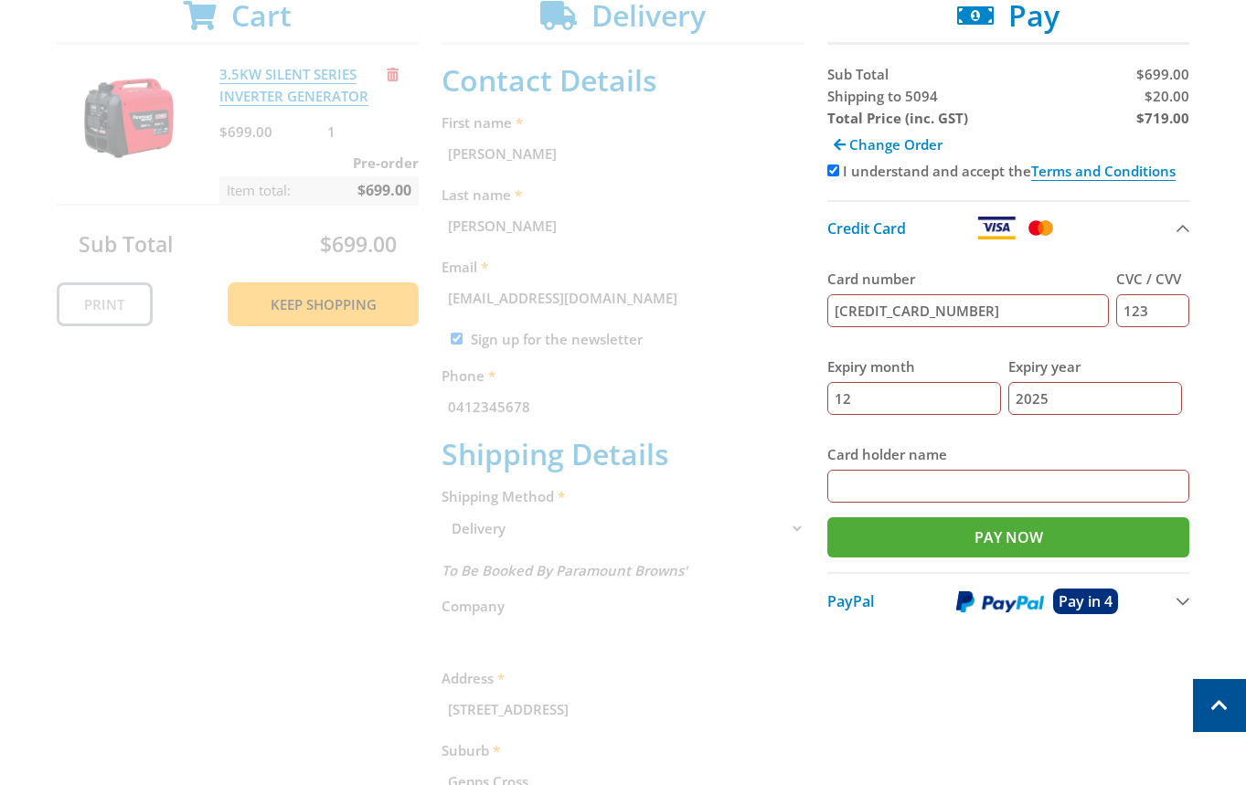
scroll to position [367, 0]
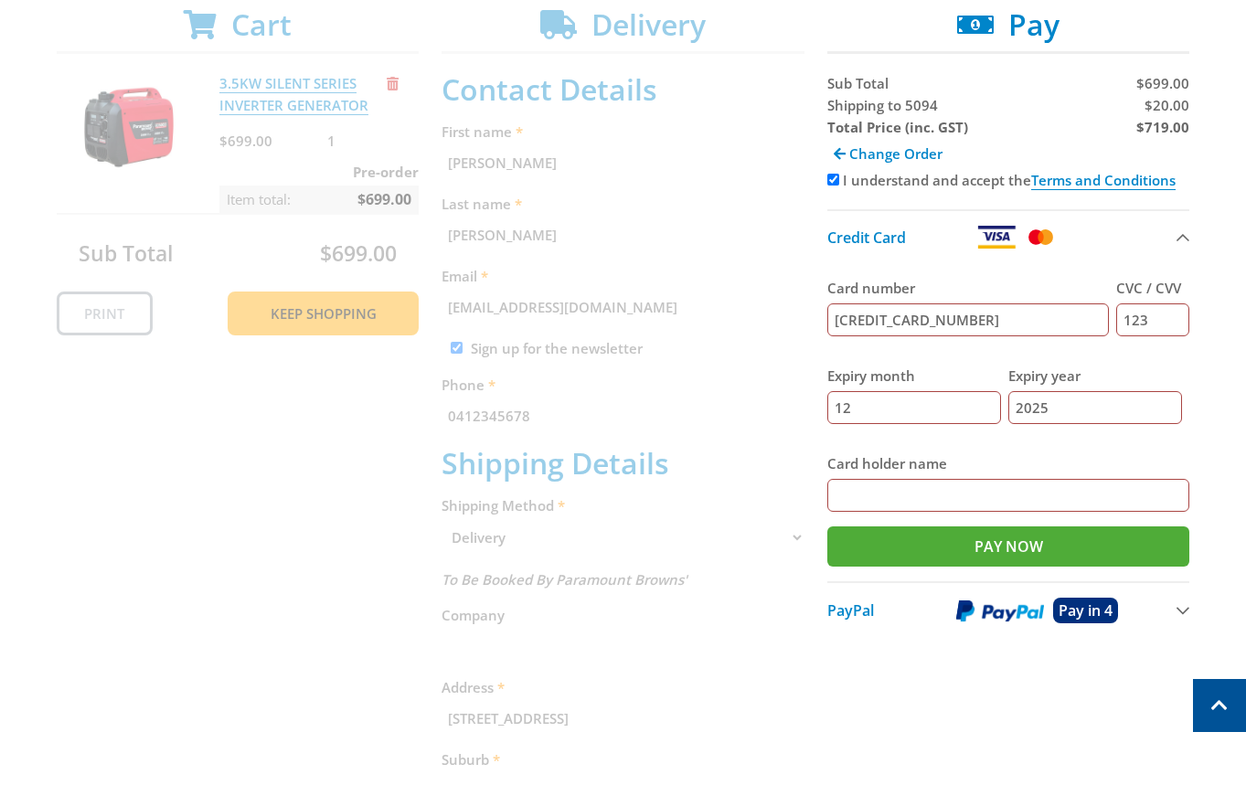
click at [849, 96] on span "Shipping to 5094" at bounding box center [882, 105] width 111 height 18
copy span "Shipping"
click at [1164, 111] on span "$20.00" at bounding box center [1166, 105] width 45 height 18
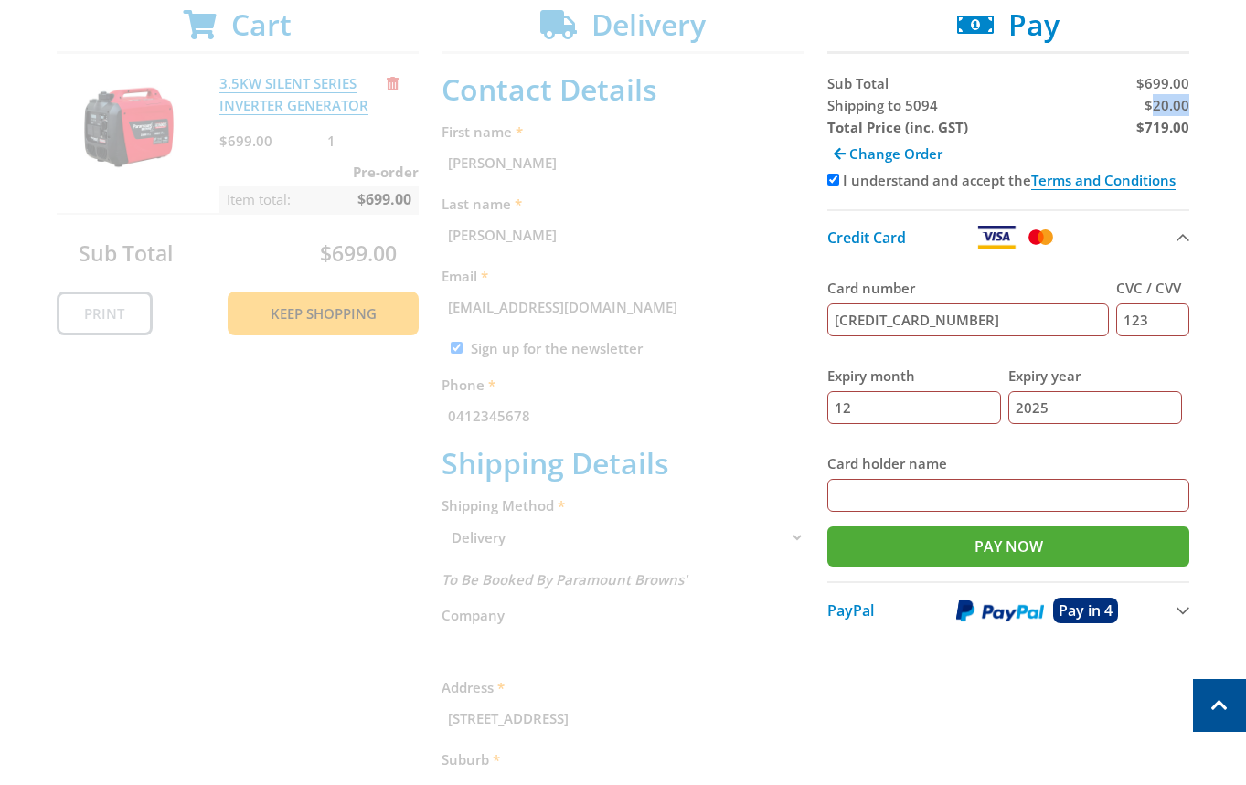
copy span "20.00"
click at [1171, 132] on strong "$719.00" at bounding box center [1162, 127] width 53 height 18
copy strong "719.00"
click at [1027, 695] on div "Cart 3.5KW SILENT SERIES INVERTER GENERATOR $699.00 1 Pre-order Item total: $69…" at bounding box center [623, 630] width 1133 height 1247
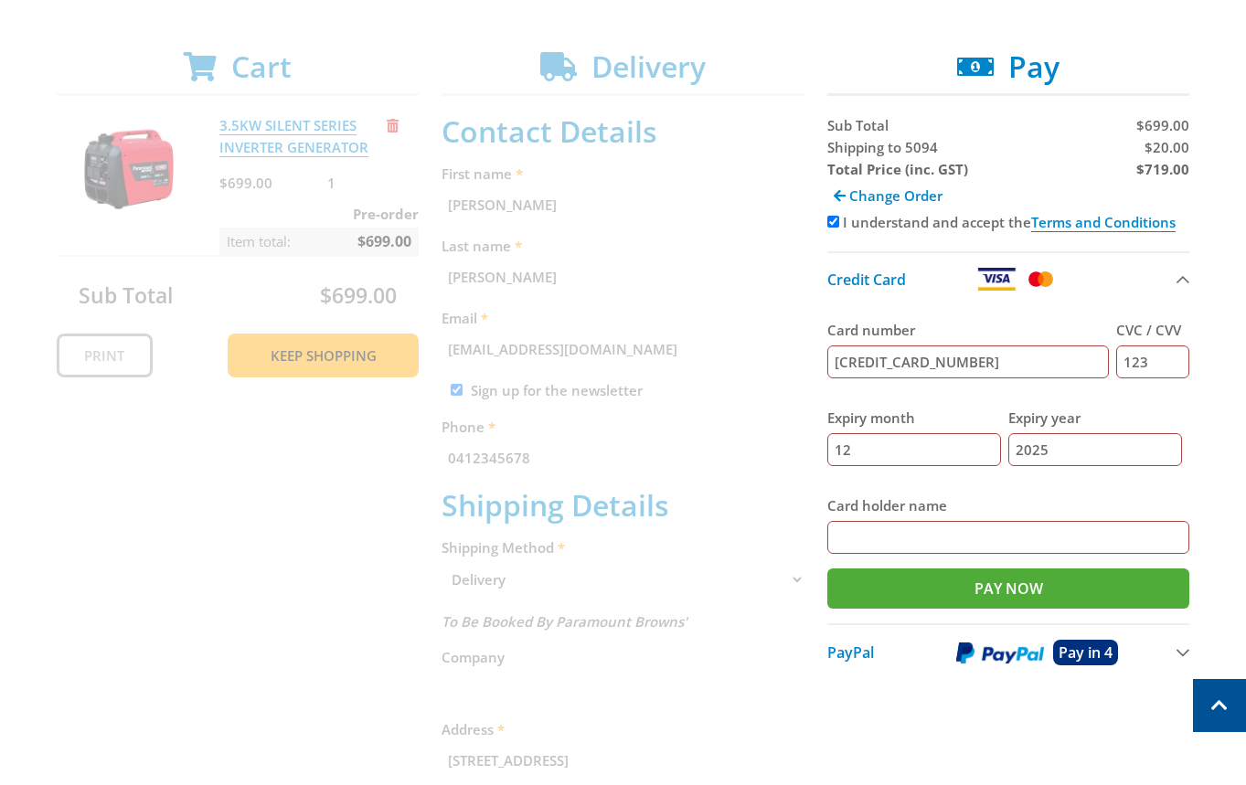
scroll to position [316, 0]
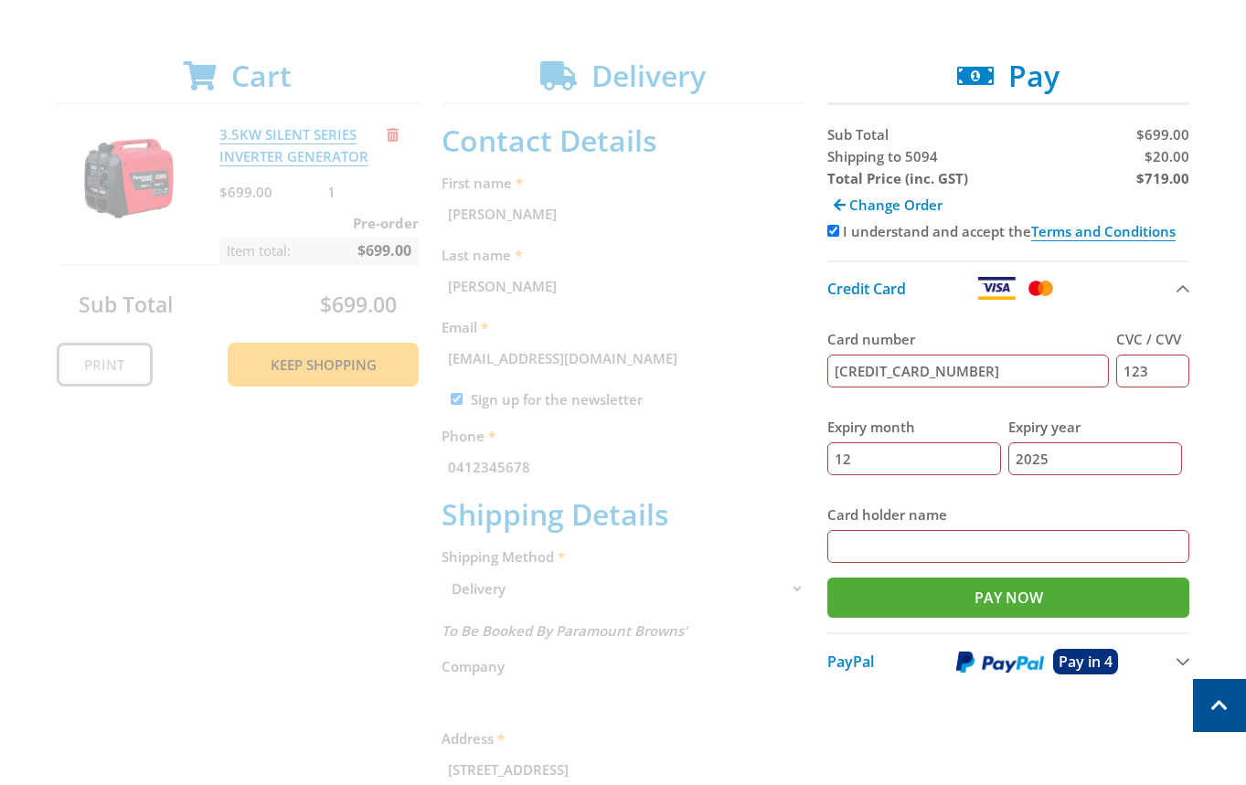
click at [491, 218] on div "Cart 3.5KW SILENT SERIES INVERTER GENERATOR $699.00 1 Pre-order Item total: $69…" at bounding box center [623, 681] width 1133 height 1247
click at [628, 33] on p at bounding box center [623, 31] width 1133 height 22
click at [628, 62] on div "Cart 3.5KW SILENT SERIES INVERTER GENERATOR $699.00 1 Pre-order Item total: $69…" at bounding box center [623, 681] width 1133 height 1247
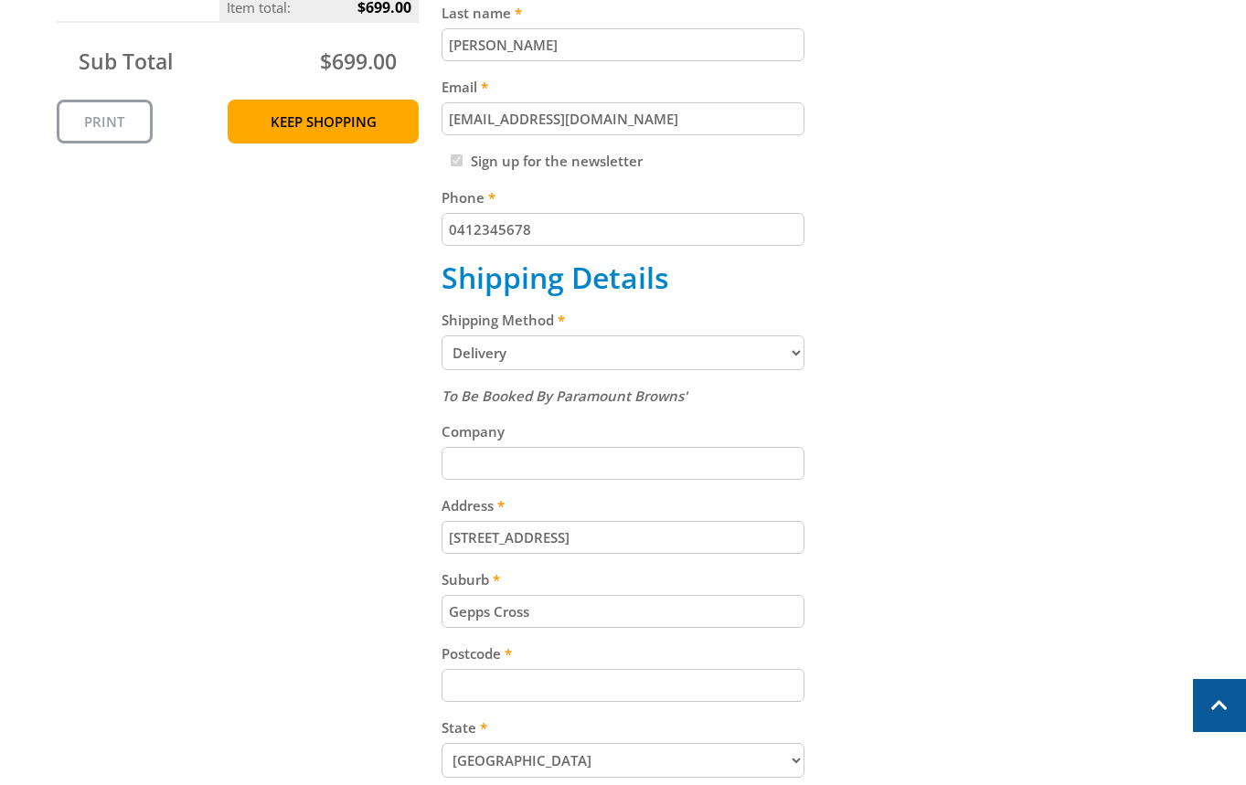
scroll to position [563, 0]
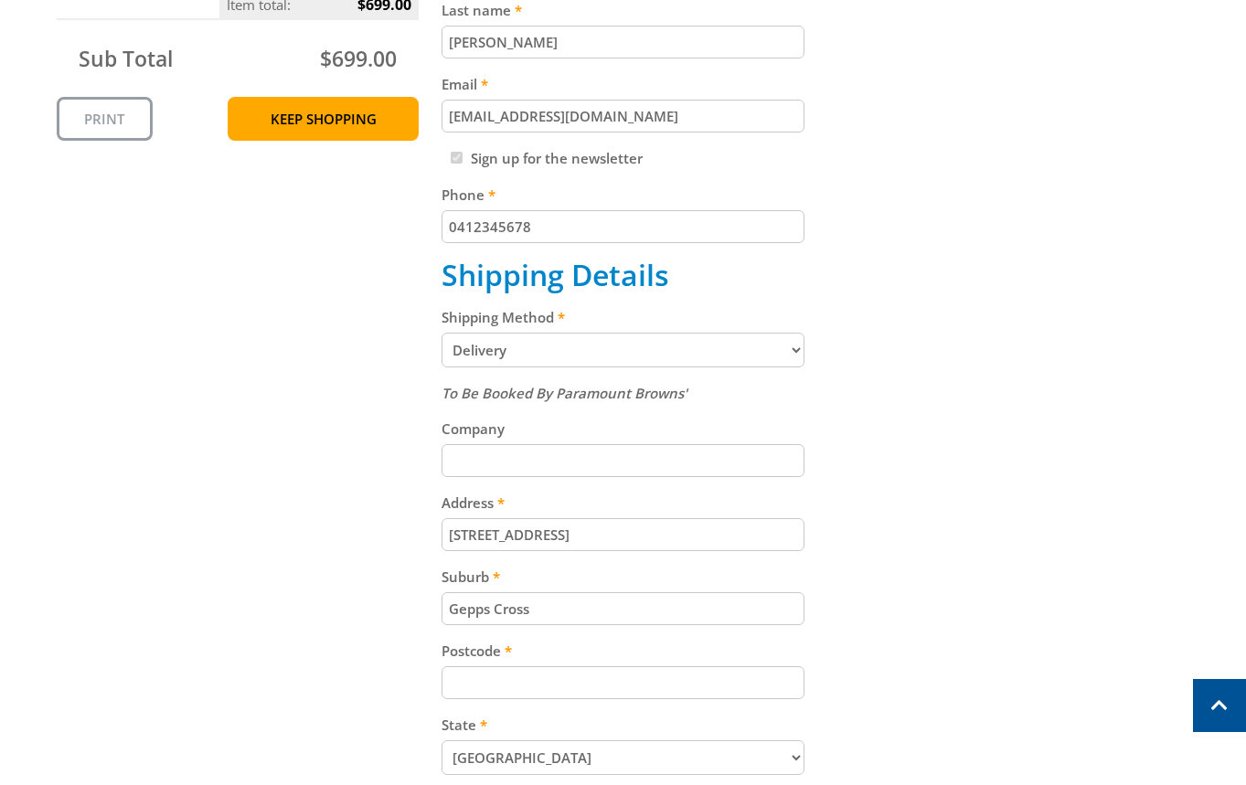
click at [616, 329] on div "Shipping Method Pickup from Gepps Cross Delivery" at bounding box center [622, 336] width 363 height 61
click at [567, 357] on select "Pickup from Gepps Cross Delivery" at bounding box center [622, 350] width 363 height 35
select select "Pickup"
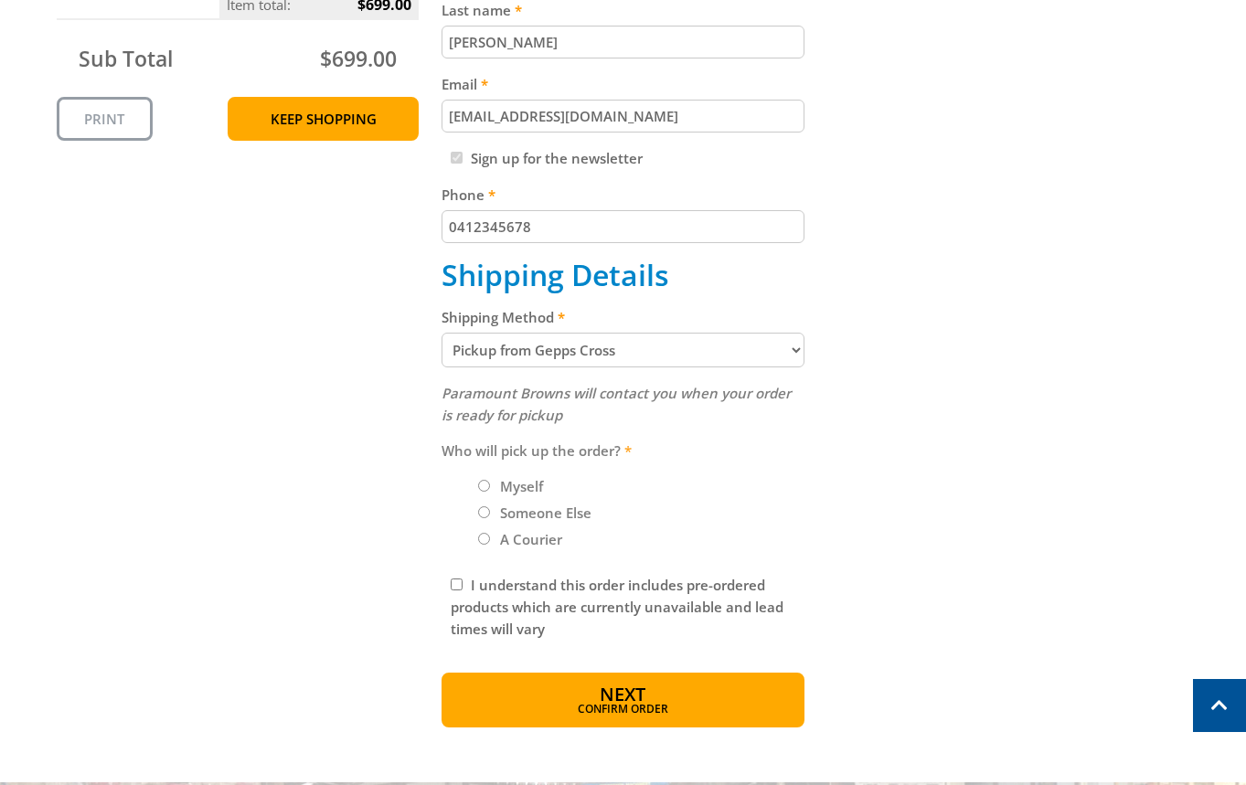
click at [895, 418] on div "Cart 3.5KW SILENT SERIES INVERTER GENERATOR $699.00 1 Pre-order Item total: $69…" at bounding box center [623, 270] width 1133 height 916
click at [454, 577] on div "I understand this order includes pre-ordered products which are currently unava…" at bounding box center [622, 607] width 363 height 84
click at [460, 587] on input "I understand this order includes pre-ordered products which are currently unava…" at bounding box center [457, 584] width 12 height 12
checkbox input "true"
click at [578, 714] on span "Confirm order" at bounding box center [623, 711] width 284 height 11
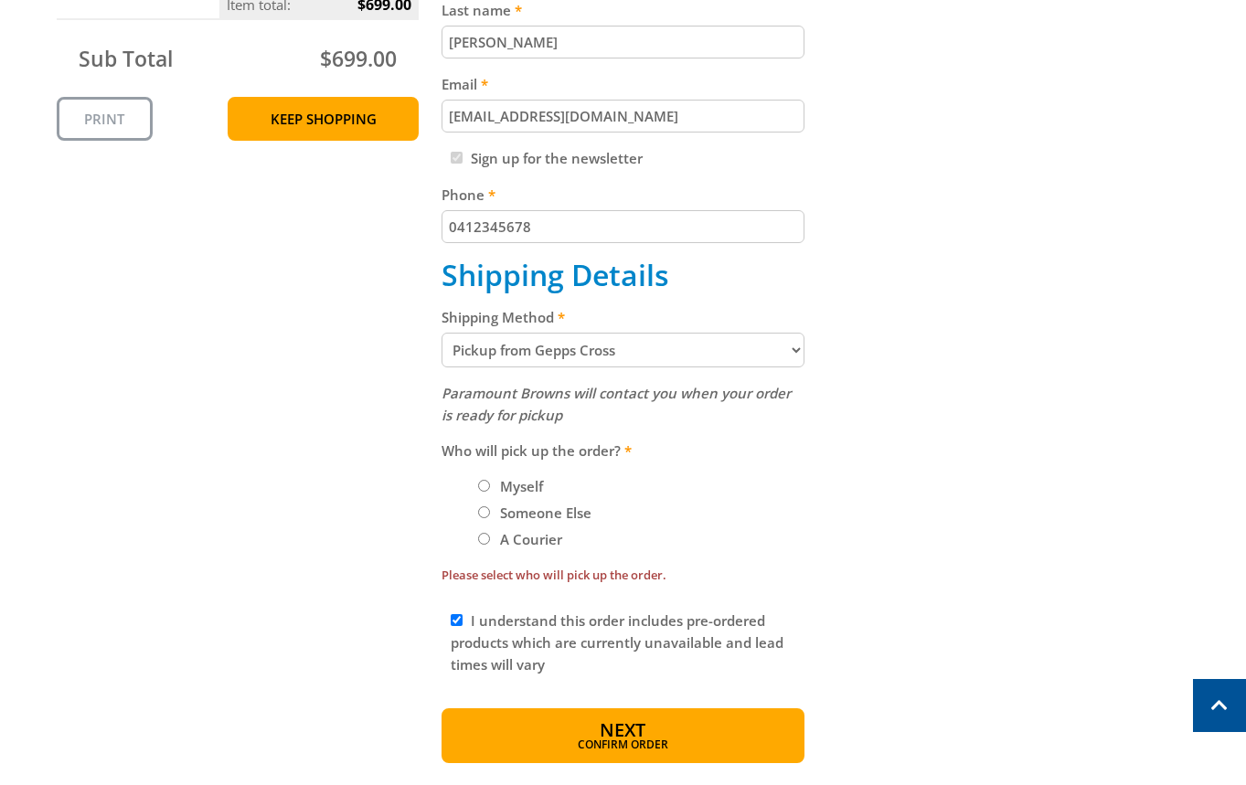
click at [479, 539] on input "A Courier" at bounding box center [484, 539] width 12 height 12
radio input "true"
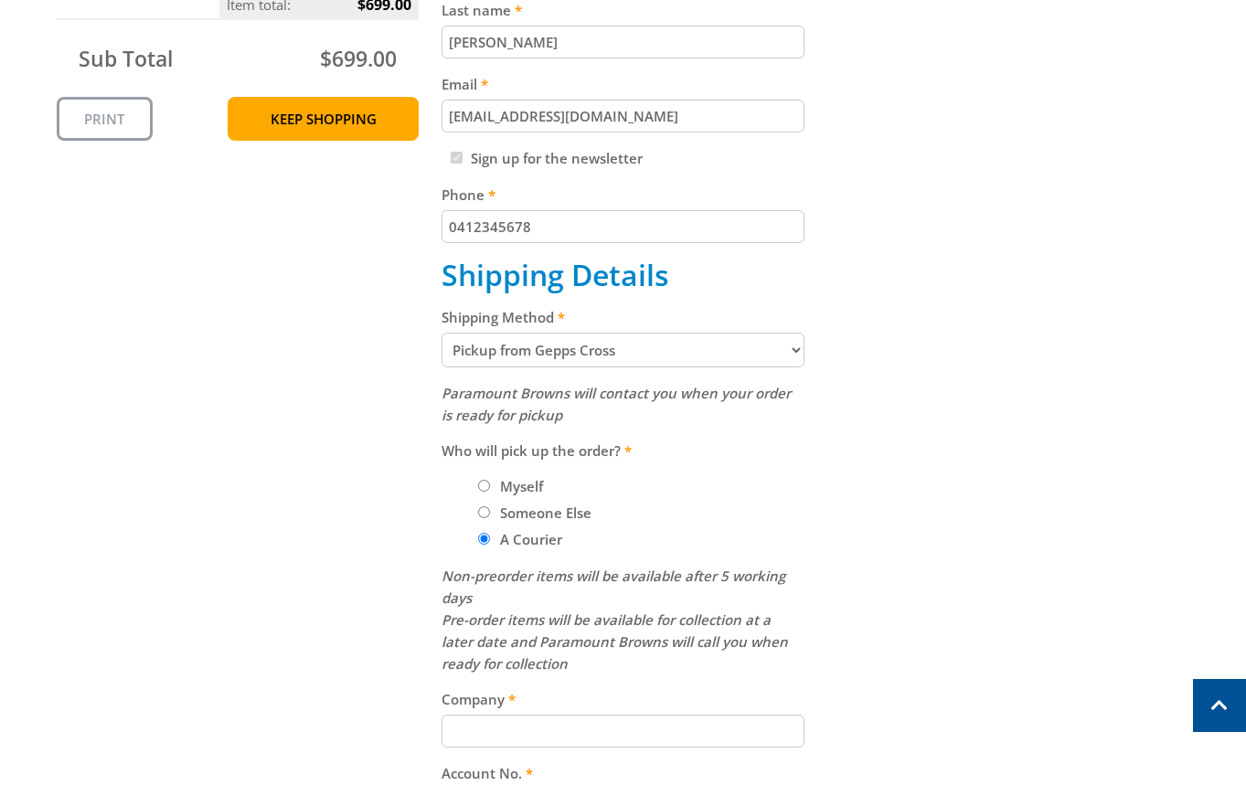
click at [493, 491] on label "Myself" at bounding box center [521, 486] width 56 height 31
click at [490, 491] on input "Myself" at bounding box center [484, 486] width 12 height 12
radio input "true"
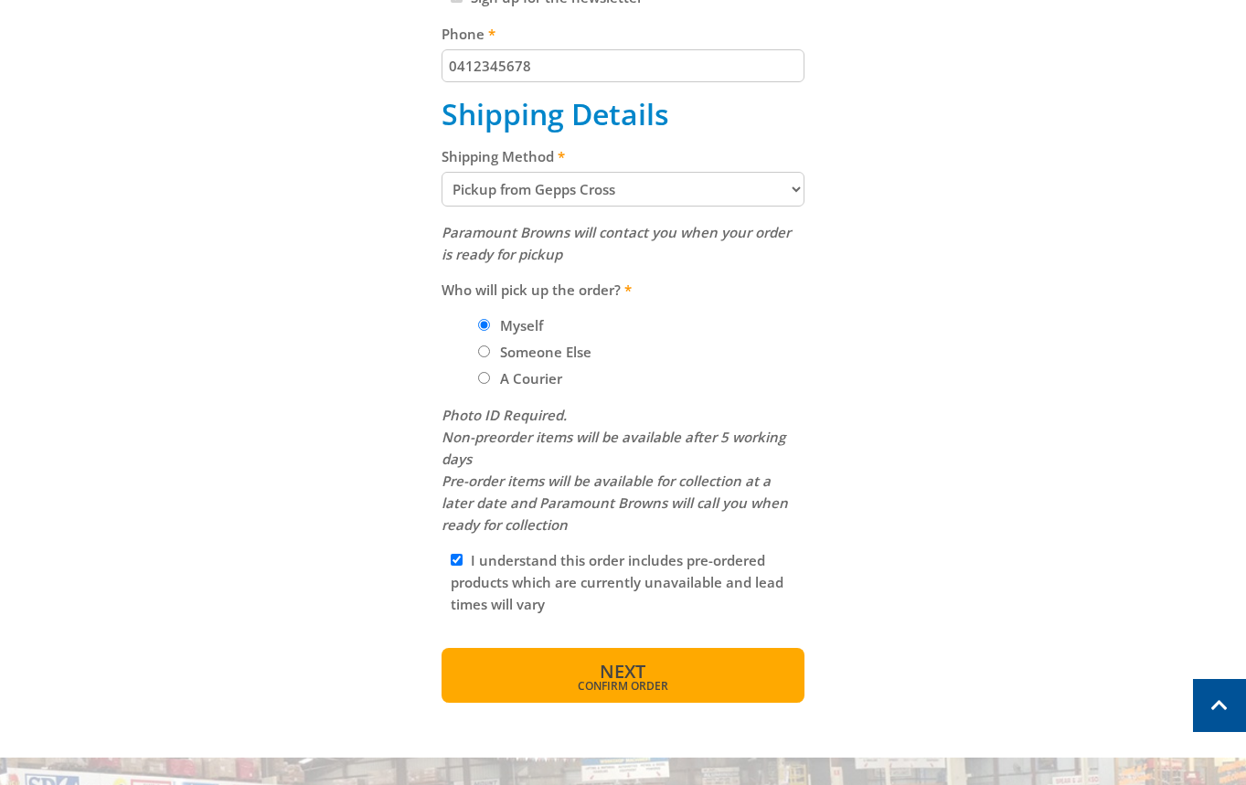
click at [641, 668] on span "Next" at bounding box center [622, 671] width 46 height 25
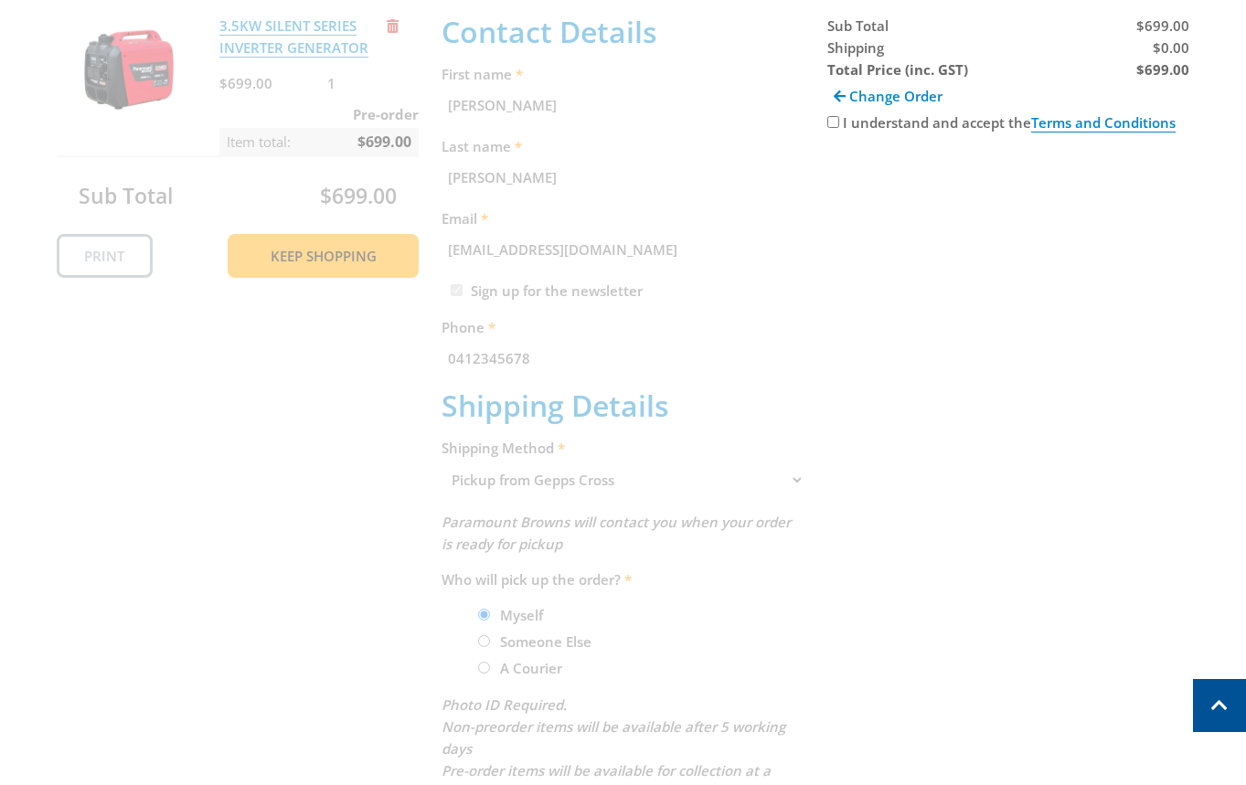
scroll to position [375, 0]
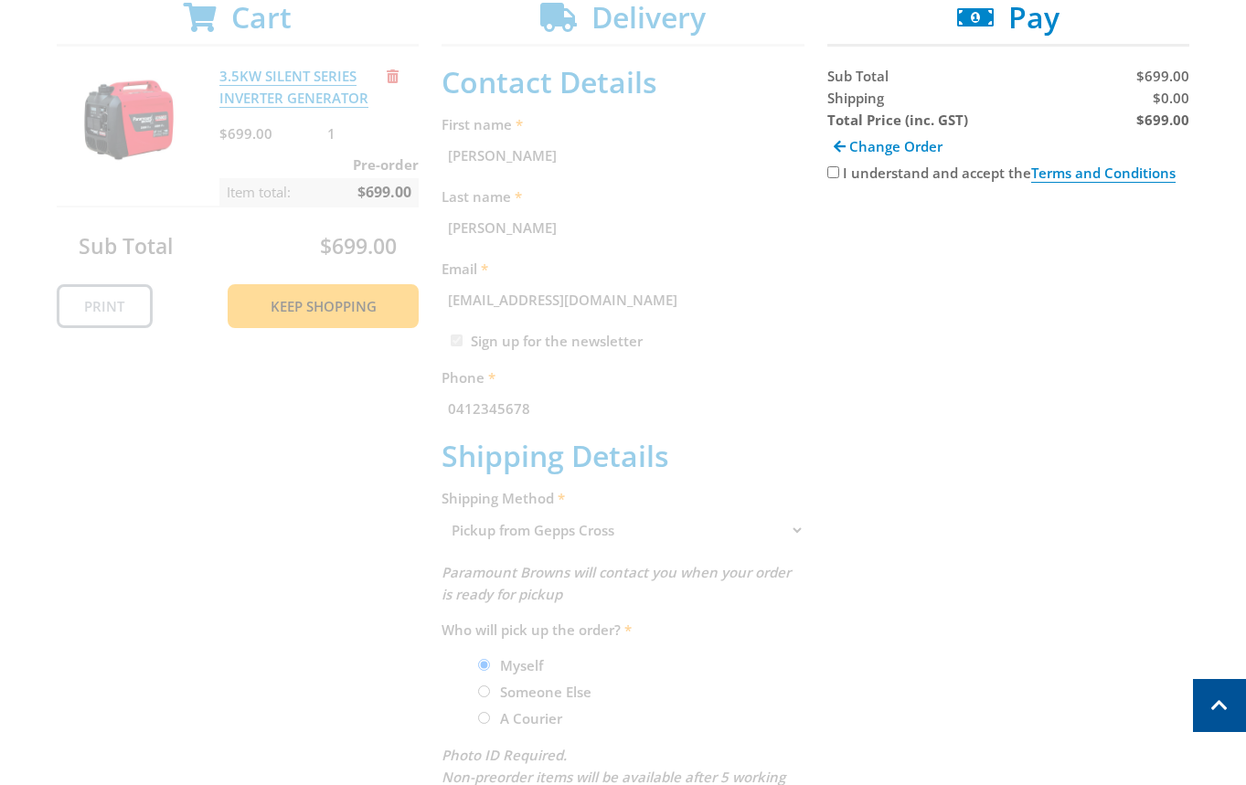
click at [822, 171] on div "Cart 3.5KW SILENT SERIES INVERTER GENERATOR $699.00 1 Pre-order Item total: $69…" at bounding box center [623, 521] width 1133 height 1043
click at [840, 186] on div "Cart 3.5KW SILENT SERIES INVERTER GENERATOR $699.00 1 Pre-order Item total: $69…" at bounding box center [623, 521] width 1133 height 1043
click at [834, 168] on input "I understand and accept the Terms and Conditions" at bounding box center [833, 172] width 12 height 12
checkbox input "true"
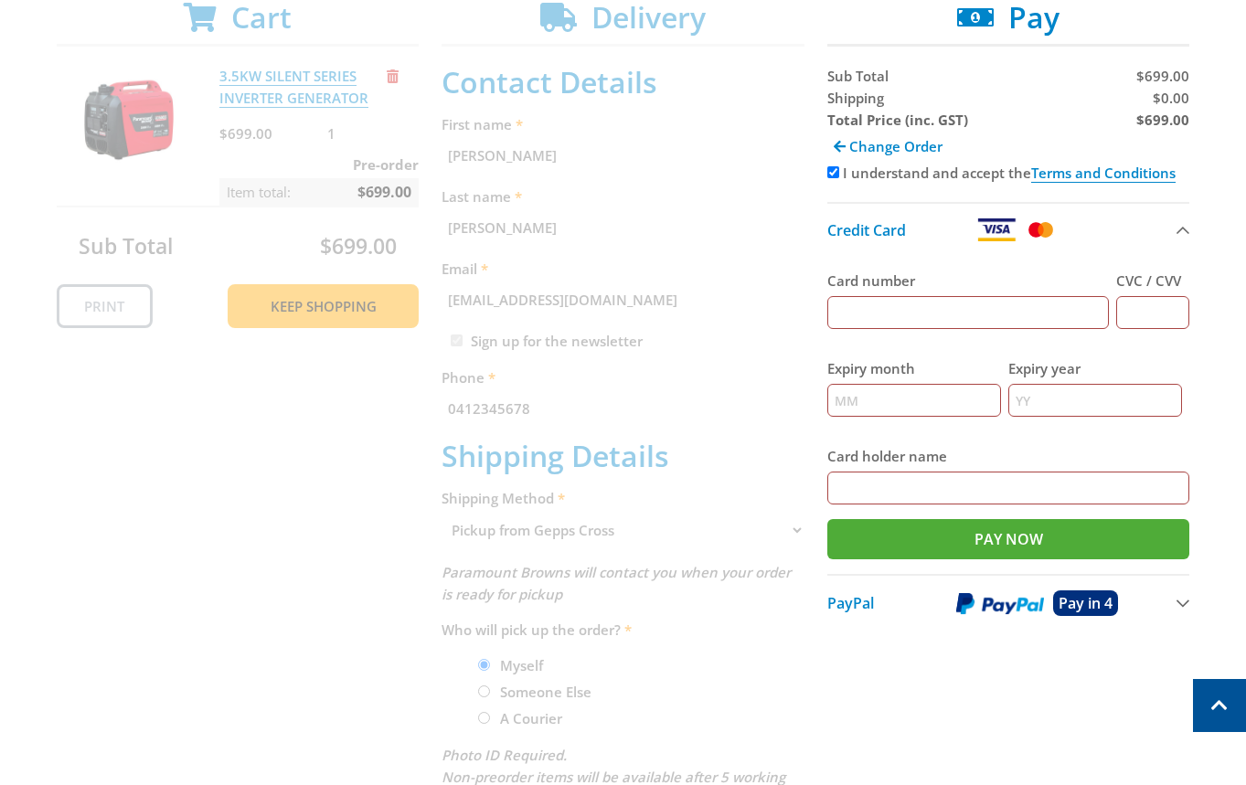
click at [950, 319] on input "Card number" at bounding box center [968, 312] width 282 height 33
type input "[CREDIT_CARD_NUMBER]"
type input "123"
type input "12"
type input "2025"
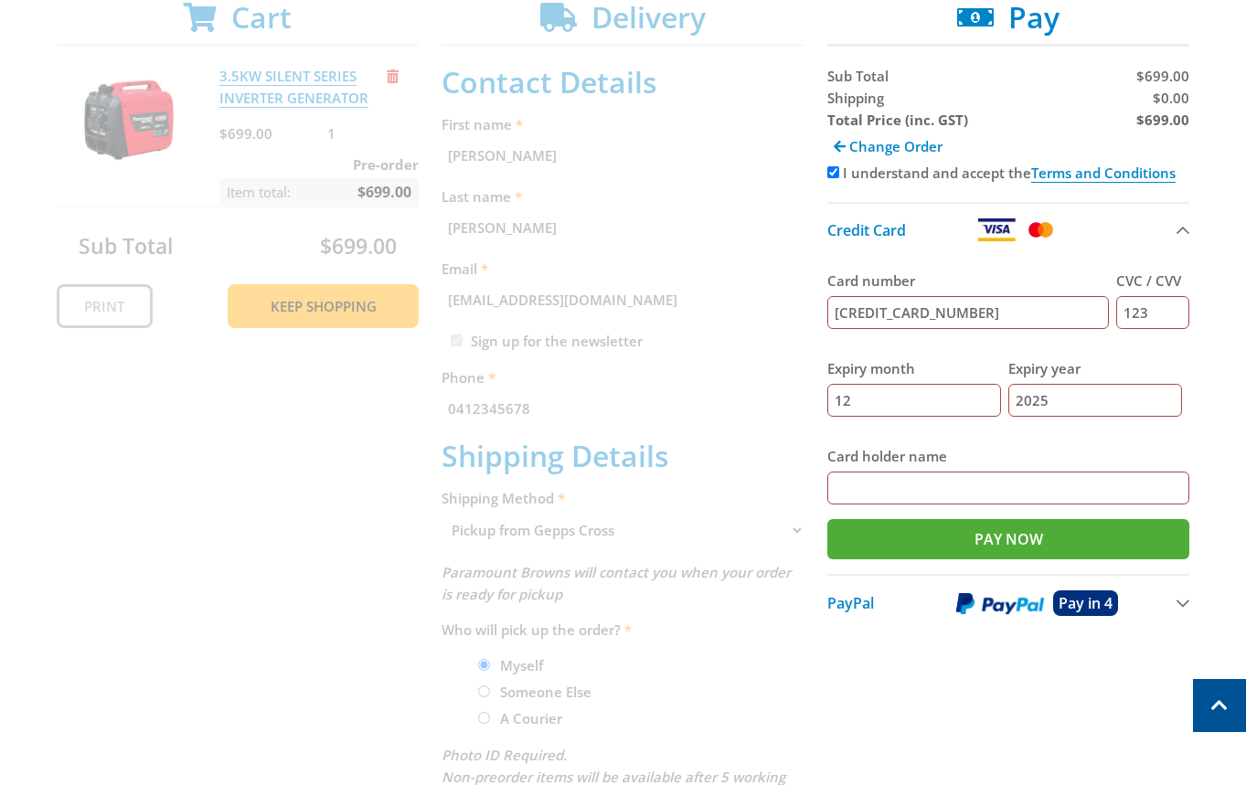
click at [886, 687] on div "Cart 3.5KW SILENT SERIES INVERTER GENERATOR $699.00 1 Pre-order Item total: $69…" at bounding box center [623, 521] width 1133 height 1043
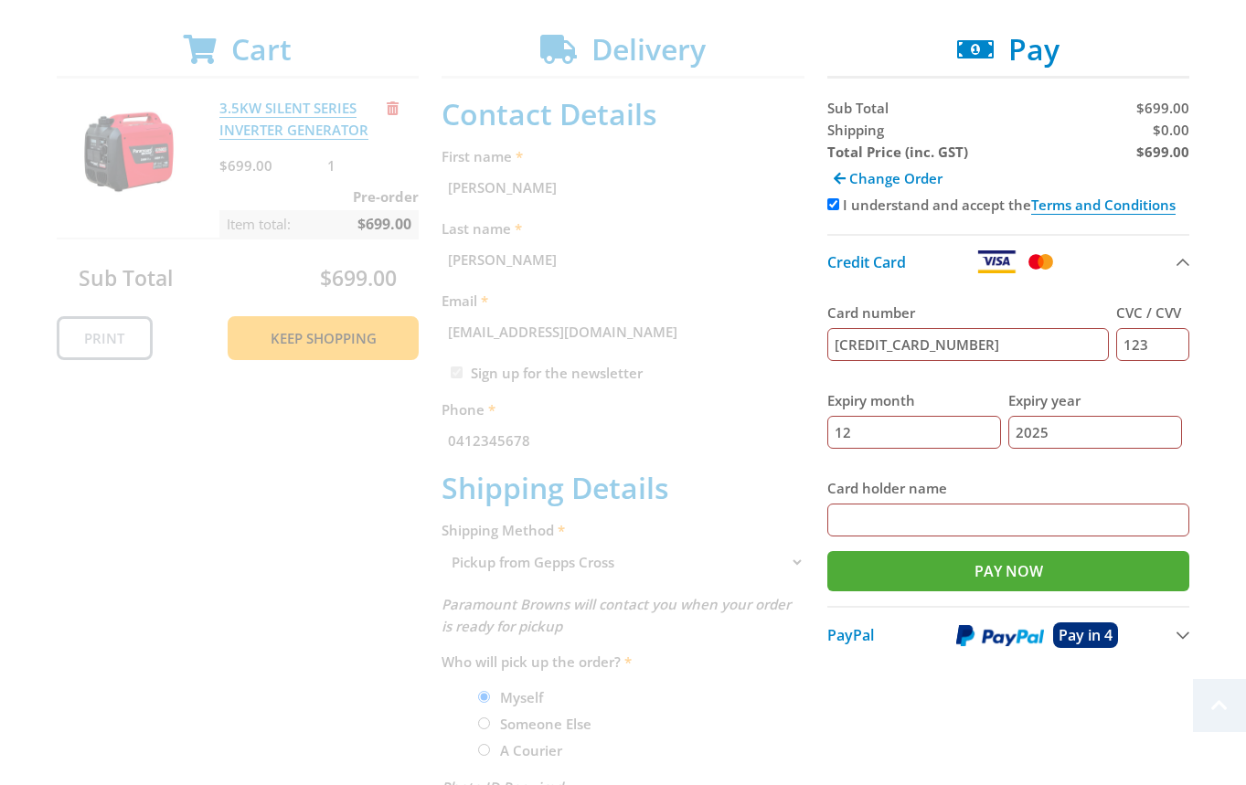
scroll to position [548, 0]
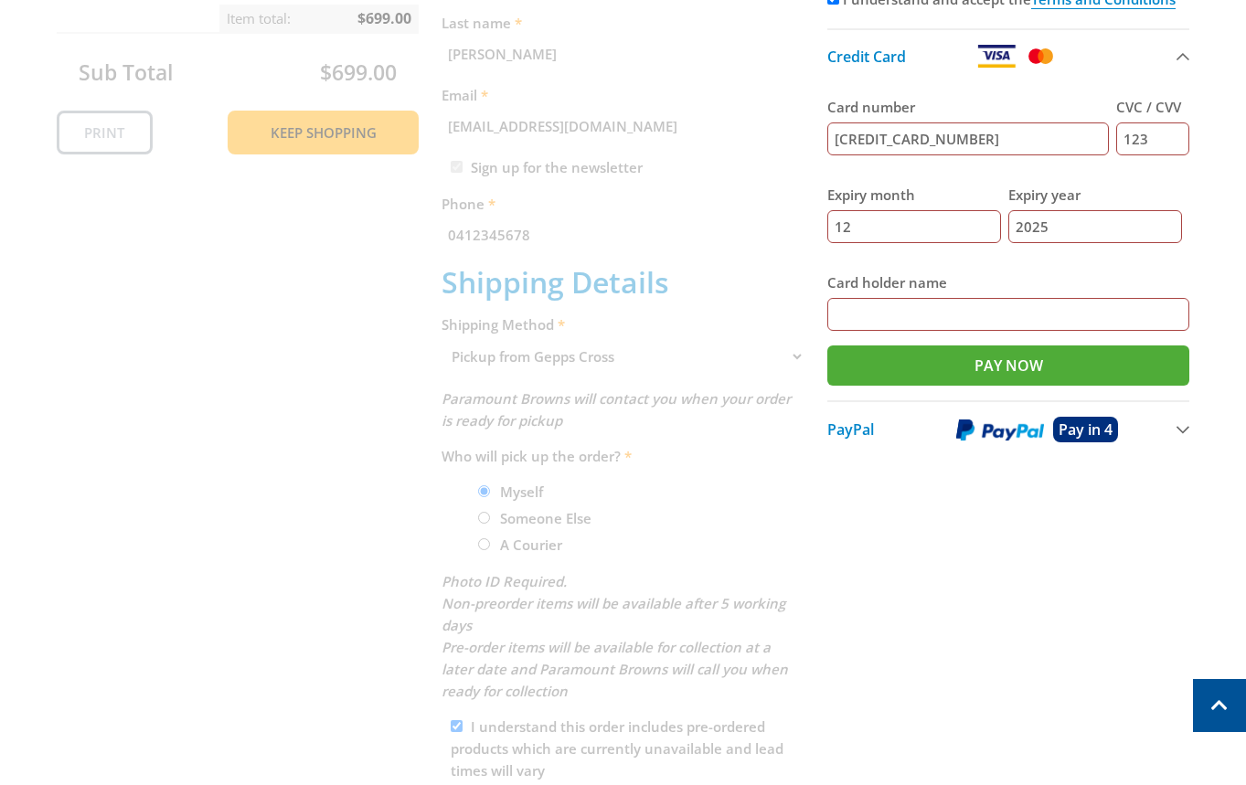
click at [984, 612] on div "Cart 3.5KW SILENT SERIES INVERTER GENERATOR $699.00 1 Pre-order Item total: $69…" at bounding box center [623, 347] width 1133 height 1043
click at [1158, 621] on div "Cart 3.5KW SILENT SERIES INVERTER GENERATOR $699.00 1 Pre-order Item total: $69…" at bounding box center [623, 347] width 1133 height 1043
click at [1027, 685] on div "Cart 3.5KW SILENT SERIES INVERTER GENERATOR $699.00 1 Pre-order Item total: $69…" at bounding box center [623, 347] width 1133 height 1043
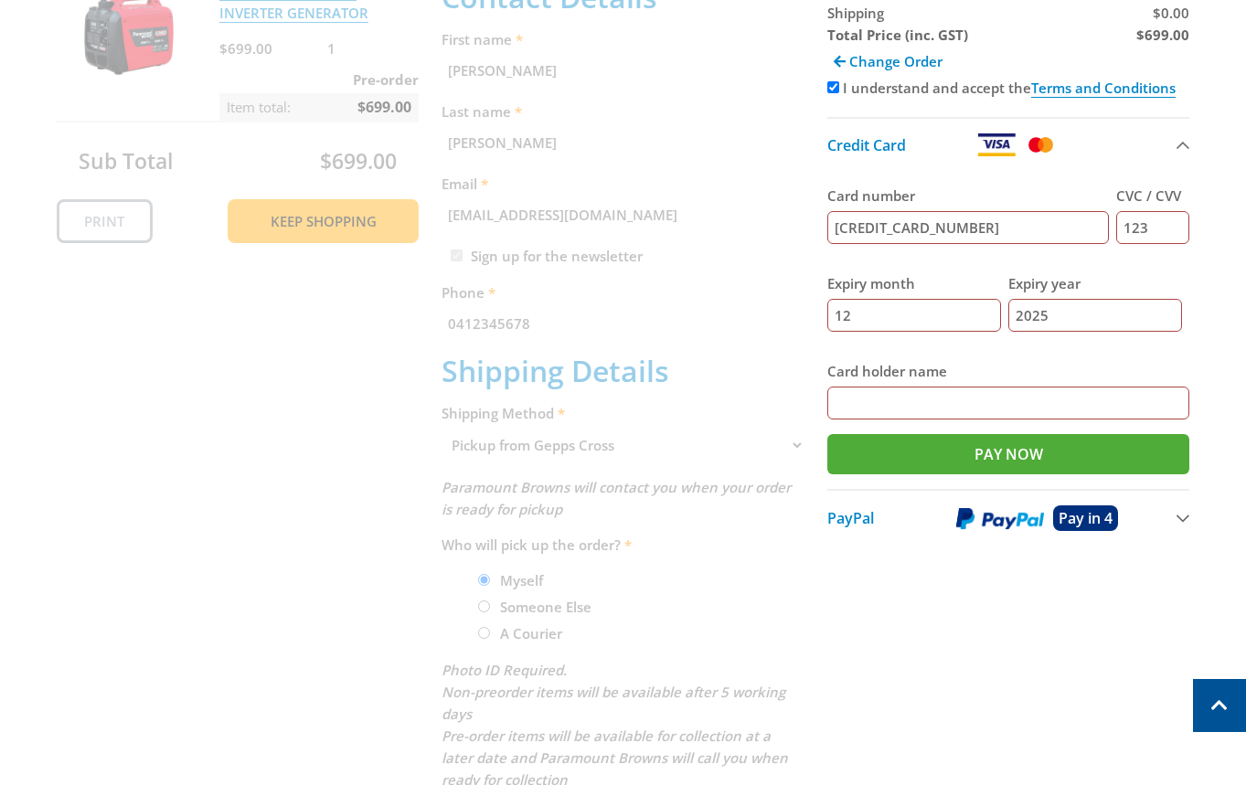
scroll to position [438, 0]
